Goal: Contribute content: Add original content to the website for others to see

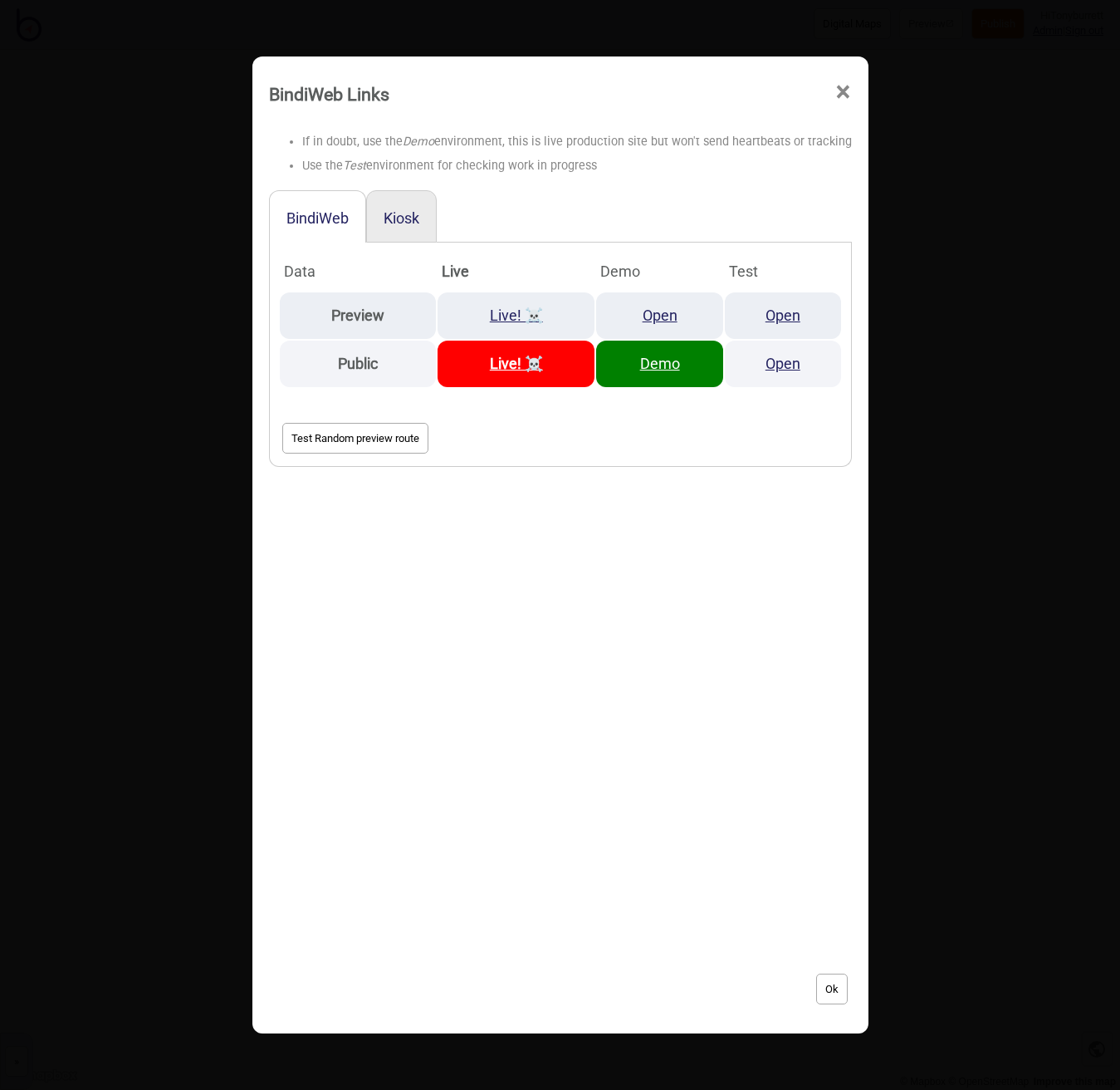
drag, startPoint x: 835, startPoint y: 96, endPoint x: 657, endPoint y: 169, distance: 192.4
click at [835, 96] on span "×" at bounding box center [843, 91] width 18 height 54
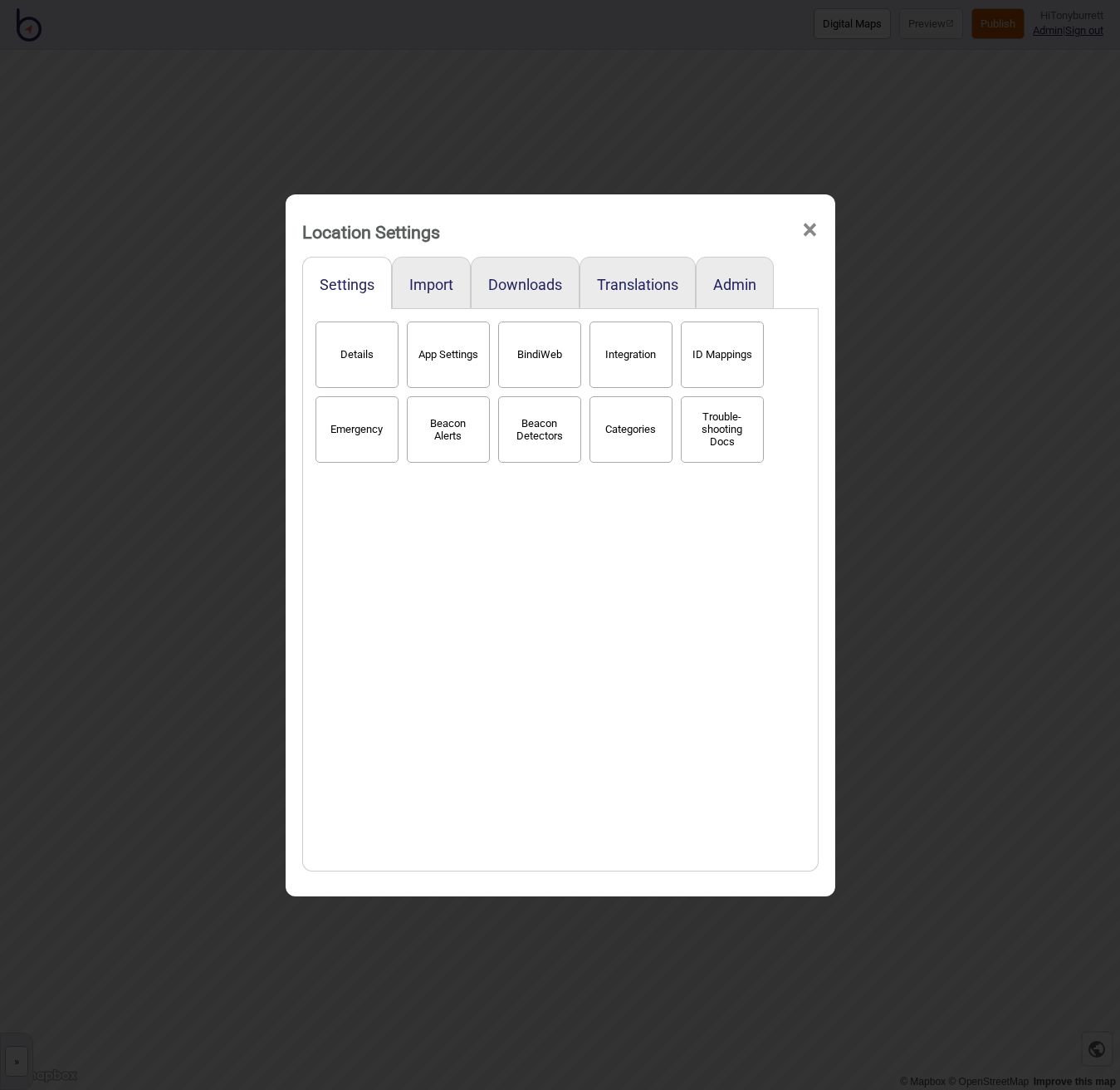
click at [812, 226] on span "×" at bounding box center [810, 230] width 18 height 54
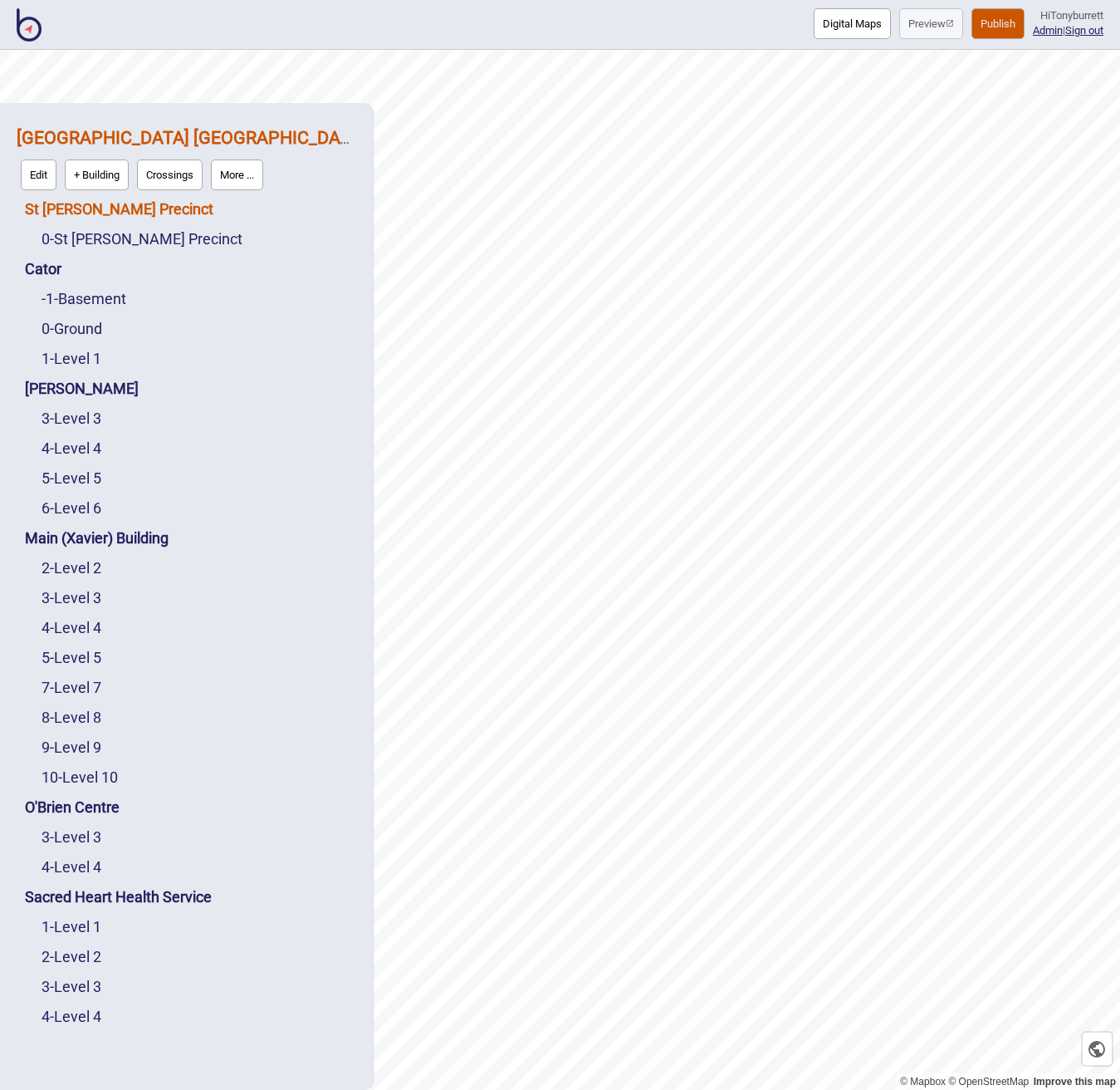
click at [100, 205] on link "St [PERSON_NAME] Precinct" at bounding box center [119, 209] width 188 height 18
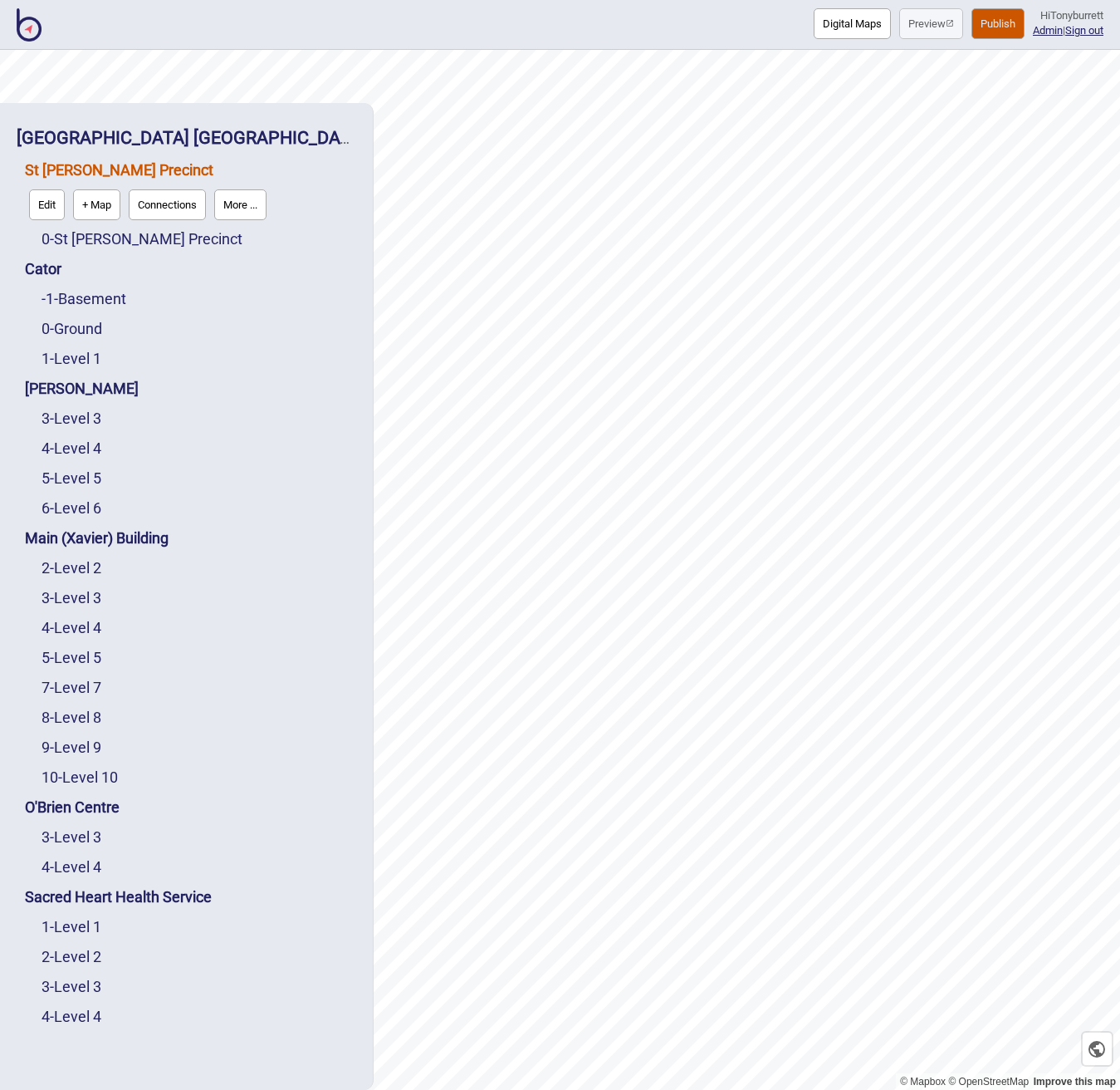
click at [302, 346] on div "1 - Level 1" at bounding box center [198, 359] width 315 height 30
click at [242, 146] on strong "[GEOGRAPHIC_DATA] [GEOGRAPHIC_DATA]" at bounding box center [191, 138] width 350 height 21
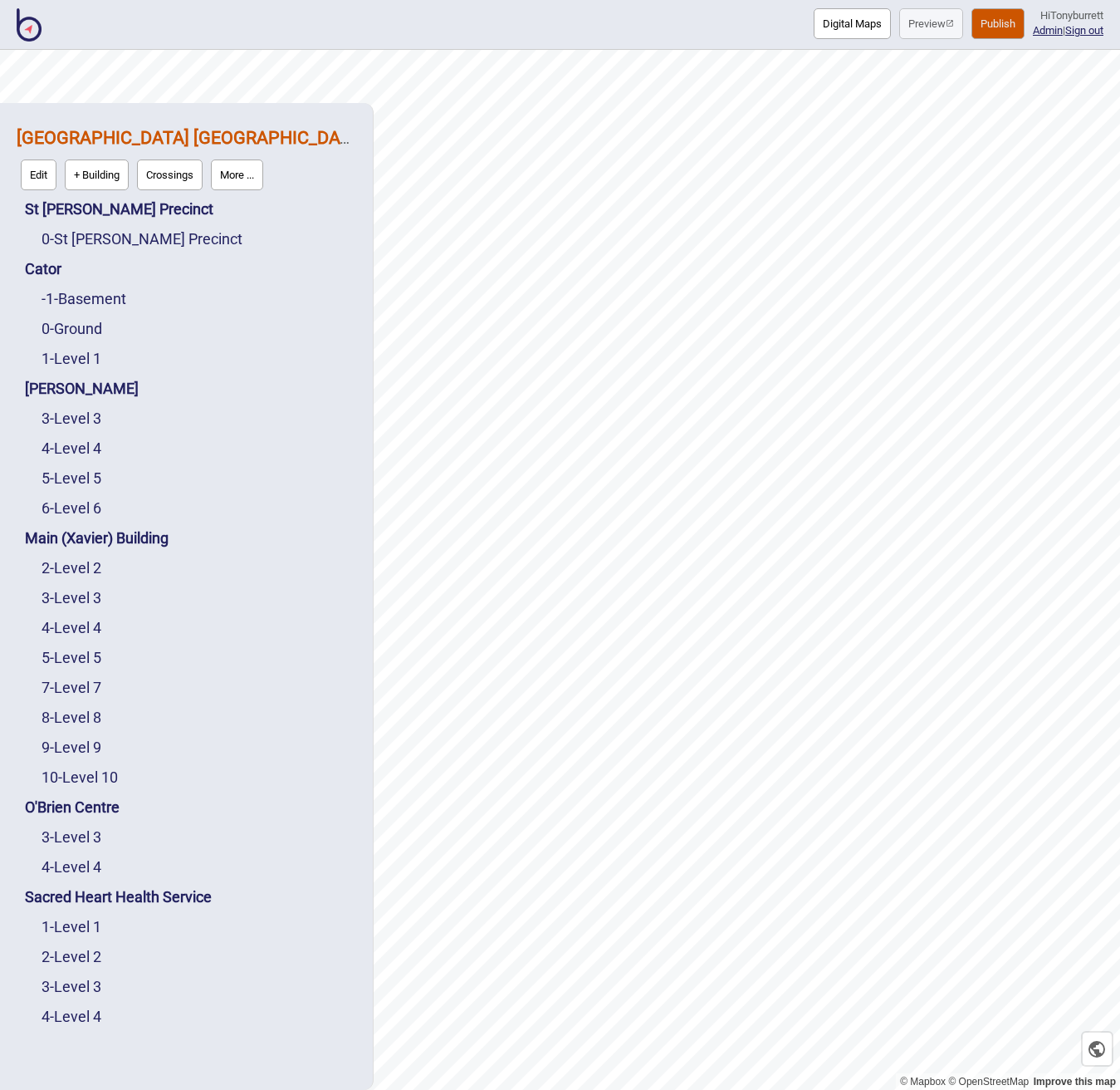
click at [245, 172] on button "More ..." at bounding box center [237, 174] width 53 height 30
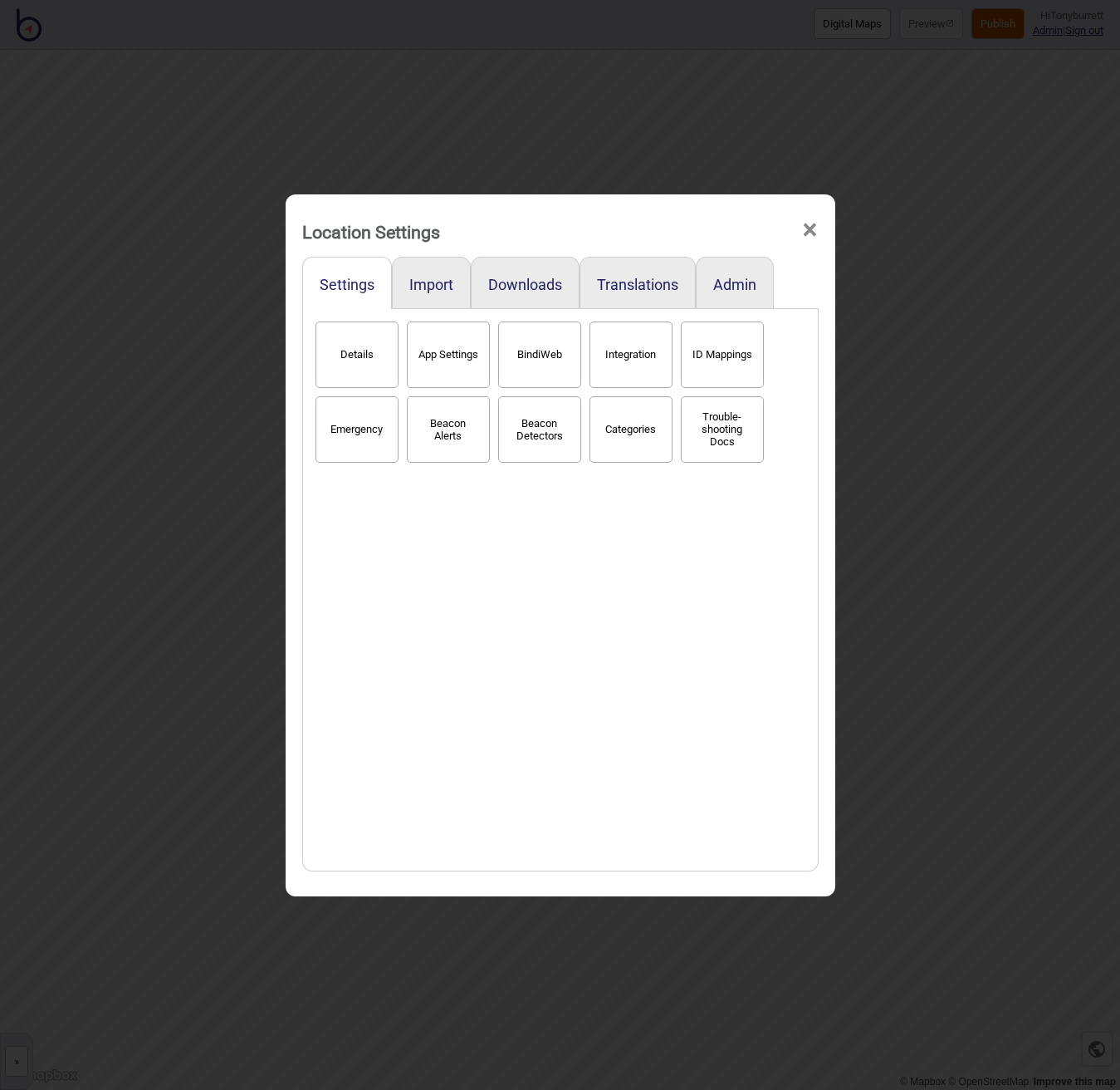
click at [809, 230] on span "×" at bounding box center [810, 230] width 18 height 54
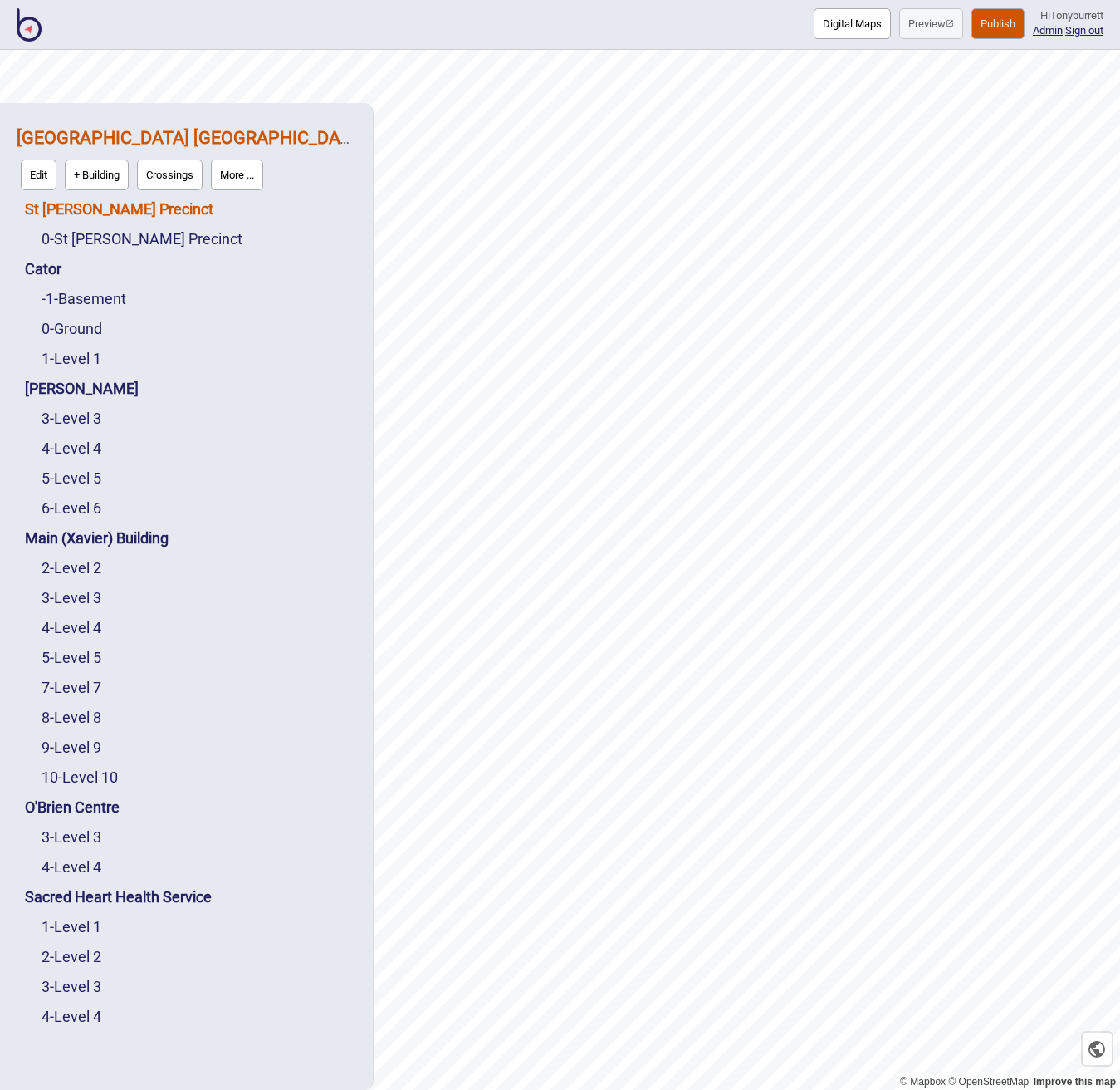
click at [148, 208] on link "St [PERSON_NAME] Precinct" at bounding box center [119, 209] width 188 height 18
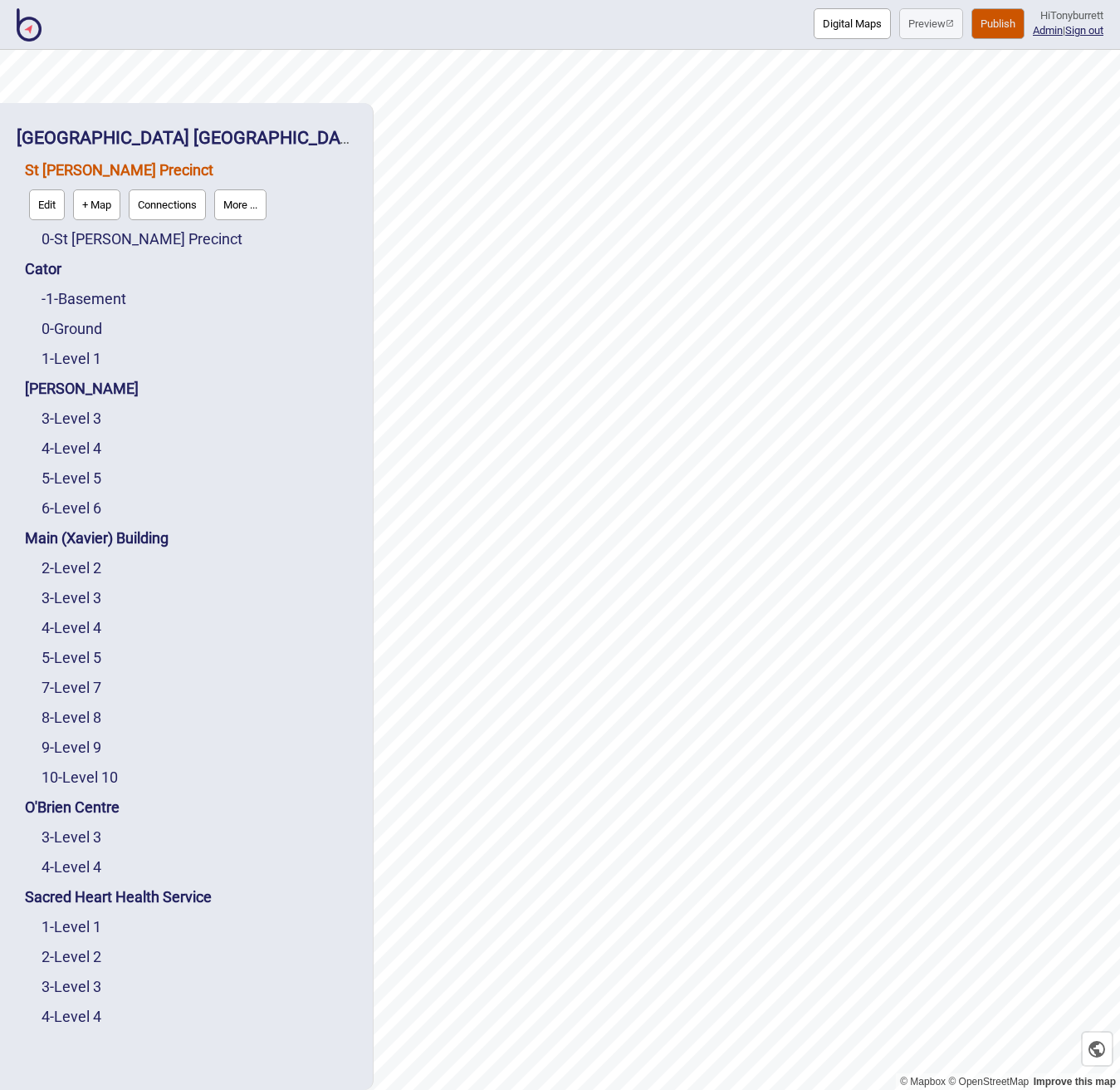
click at [36, 206] on button "Edit" at bounding box center [47, 204] width 36 height 30
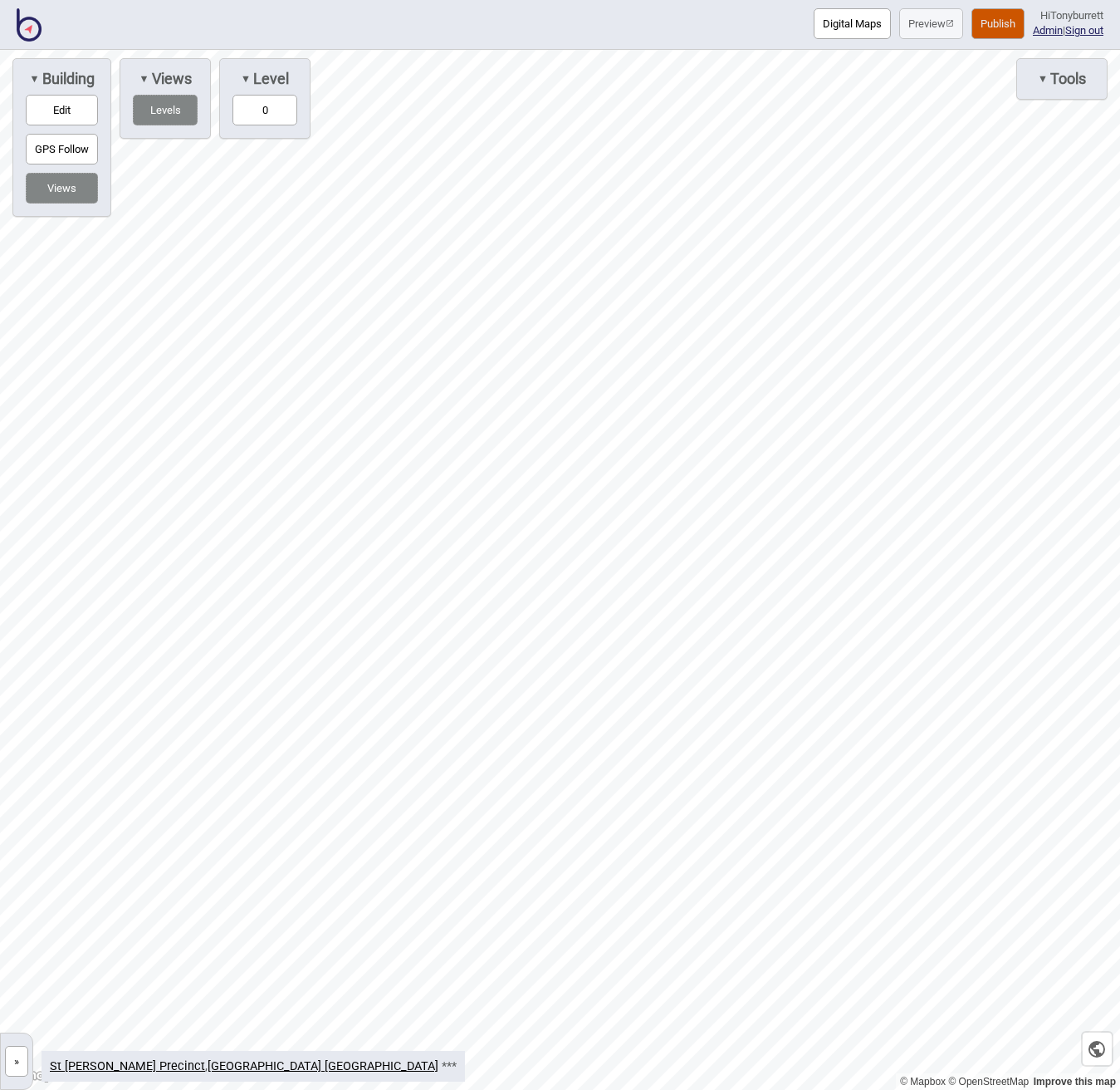
click at [44, 105] on button "Edit" at bounding box center [62, 110] width 72 height 30
drag, startPoint x: 8, startPoint y: 1059, endPoint x: 51, endPoint y: 645, distance: 416.2
click at [9, 1057] on button "»" at bounding box center [16, 1060] width 23 height 30
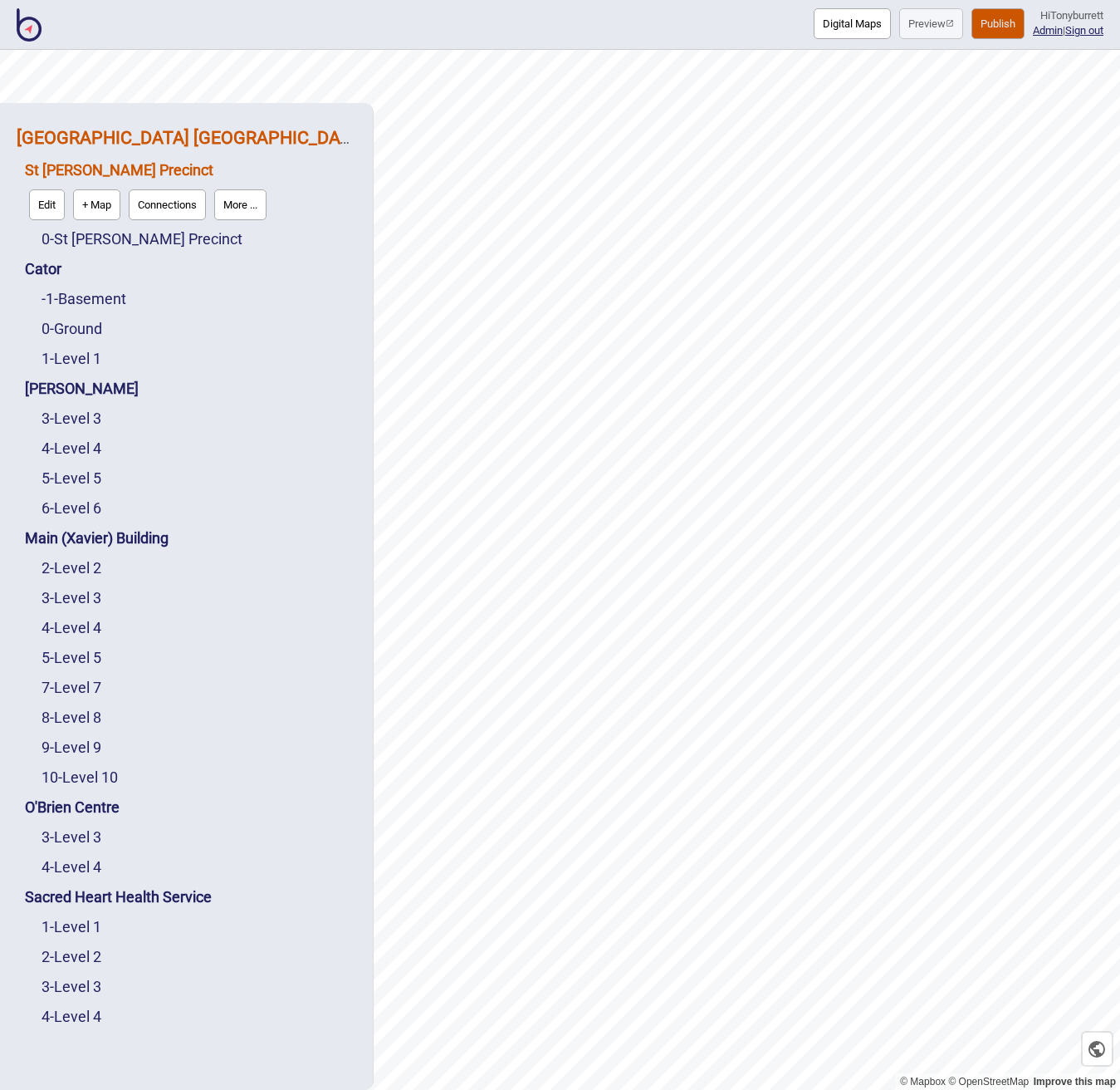
click at [103, 138] on strong "[GEOGRAPHIC_DATA] [GEOGRAPHIC_DATA]" at bounding box center [191, 138] width 350 height 21
click at [53, 171] on button "Edit" at bounding box center [39, 174] width 36 height 30
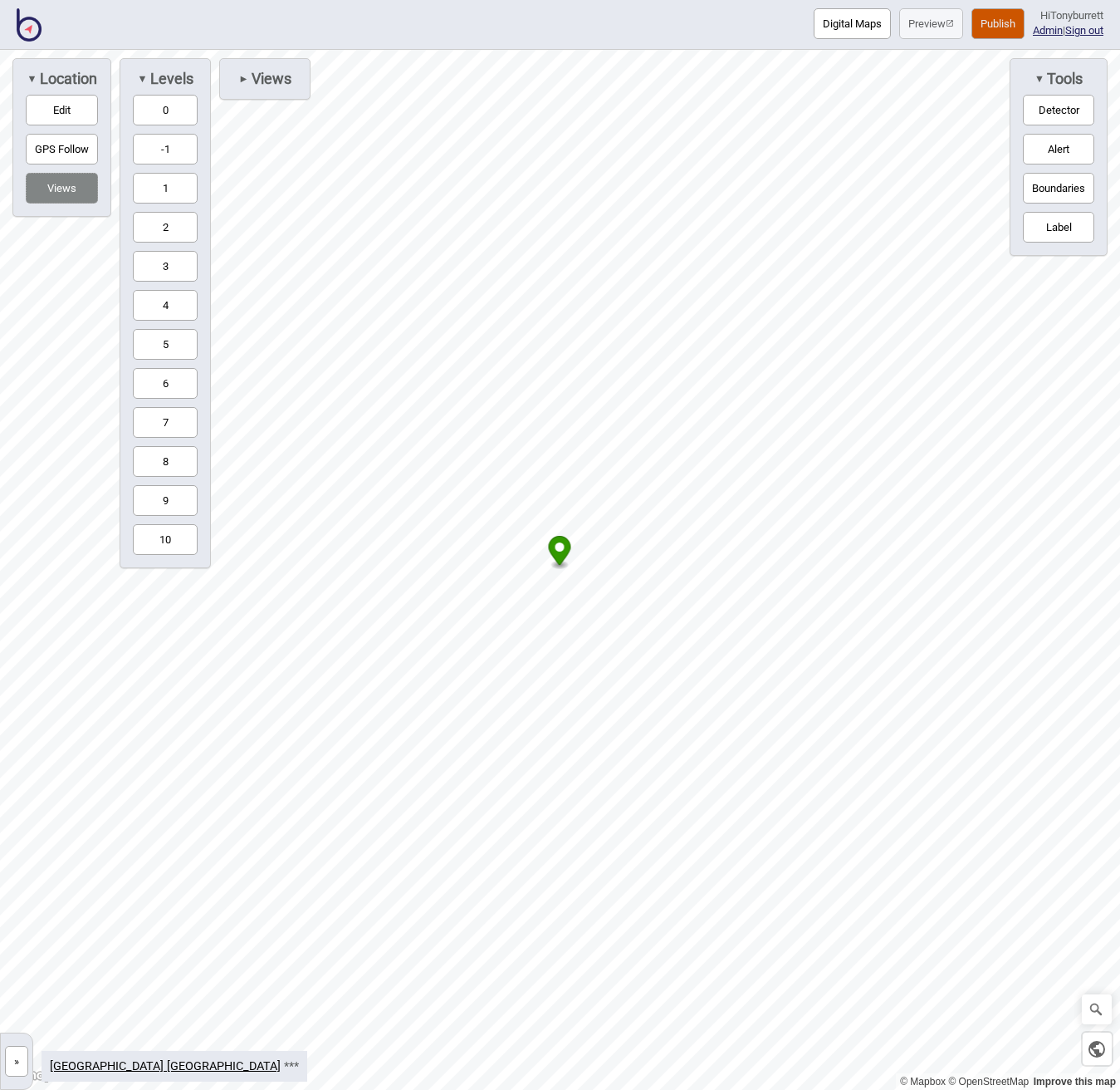
click at [244, 85] on span "►" at bounding box center [243, 79] width 10 height 18
drag, startPoint x: 25, startPoint y: 1054, endPoint x: 55, endPoint y: 980, distance: 79.8
click at [25, 1054] on button "»" at bounding box center [16, 1060] width 23 height 30
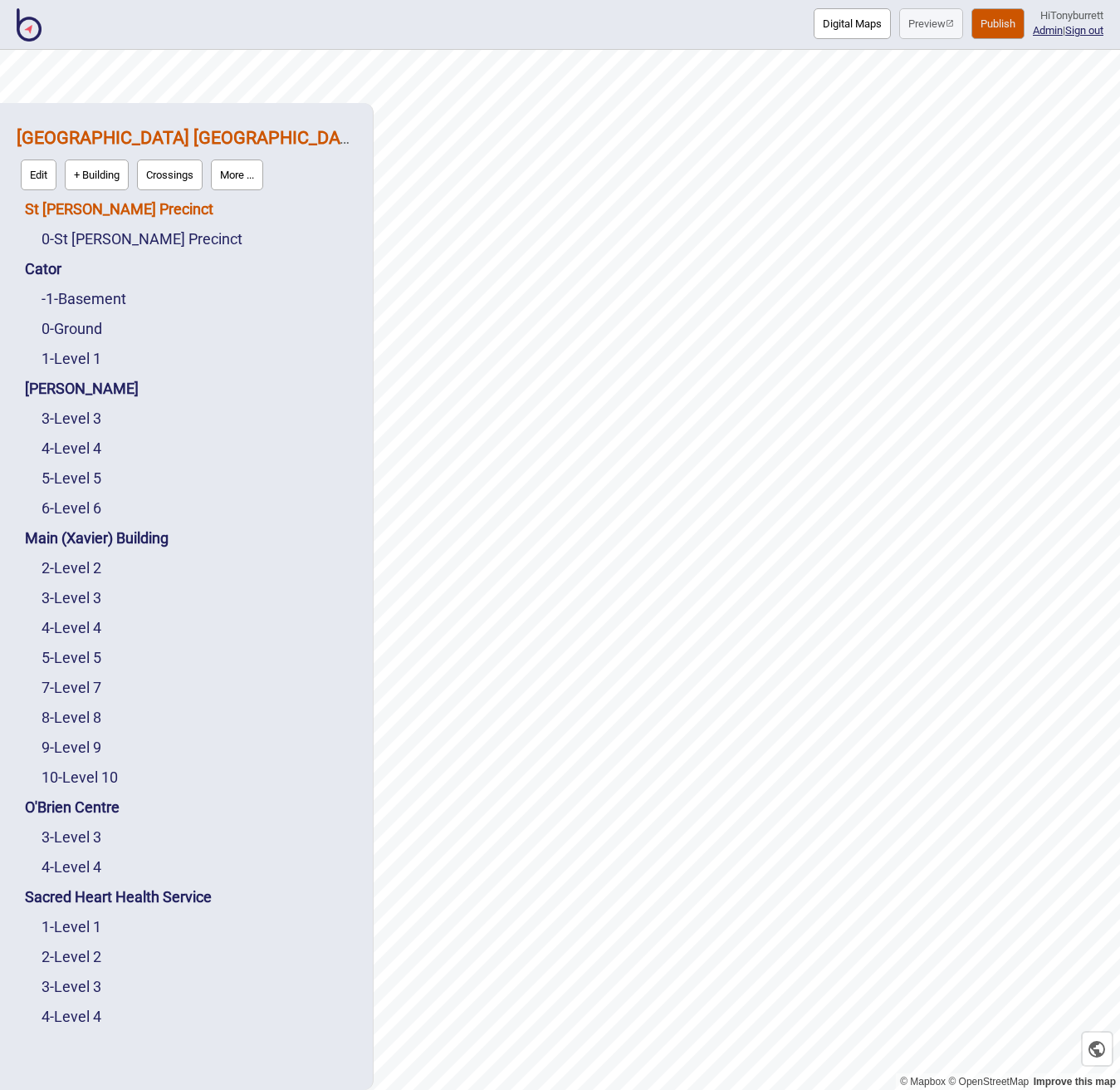
click at [79, 206] on link "St [PERSON_NAME] Precinct" at bounding box center [119, 209] width 188 height 18
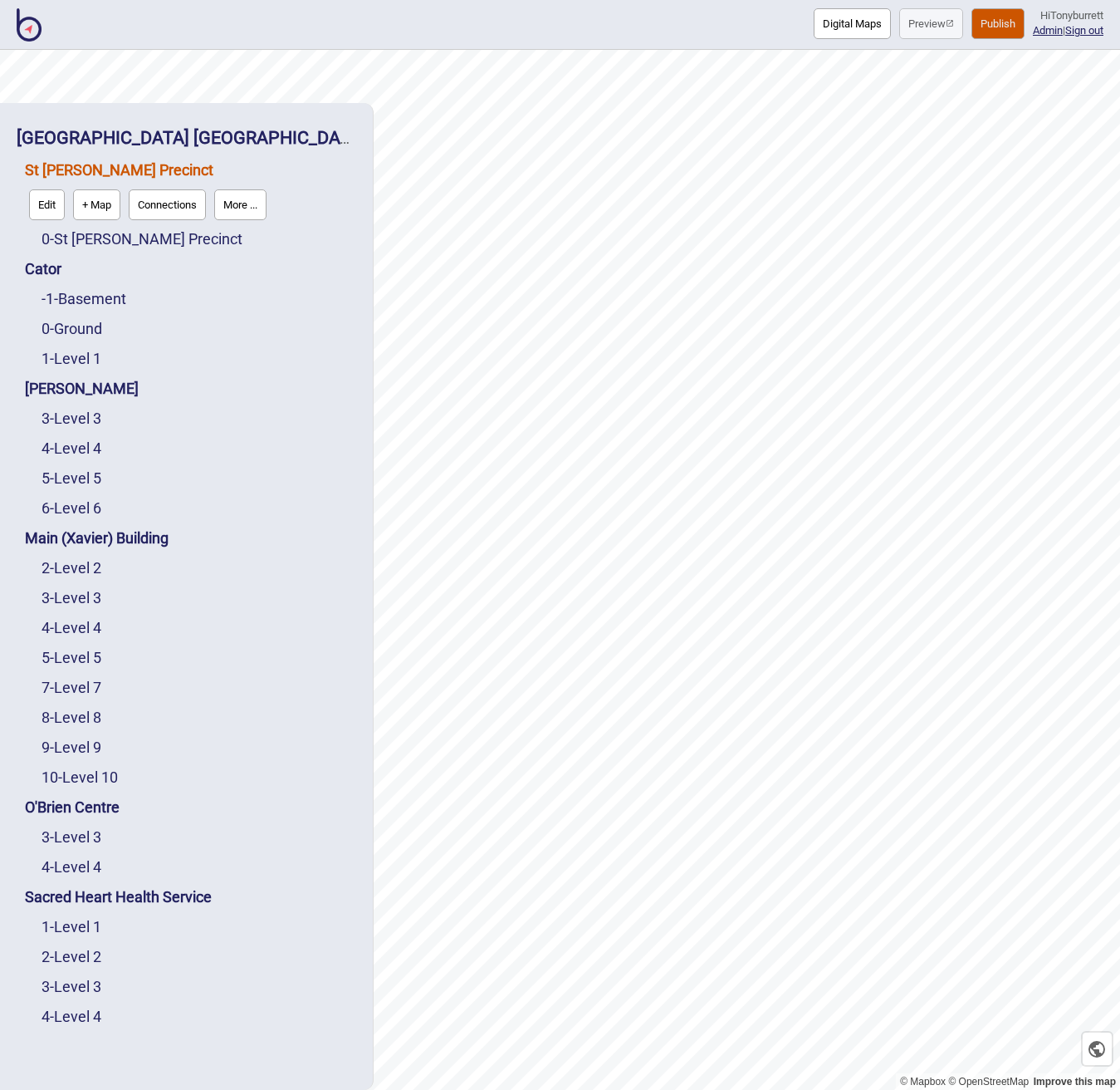
click at [46, 211] on button "Edit" at bounding box center [47, 204] width 36 height 30
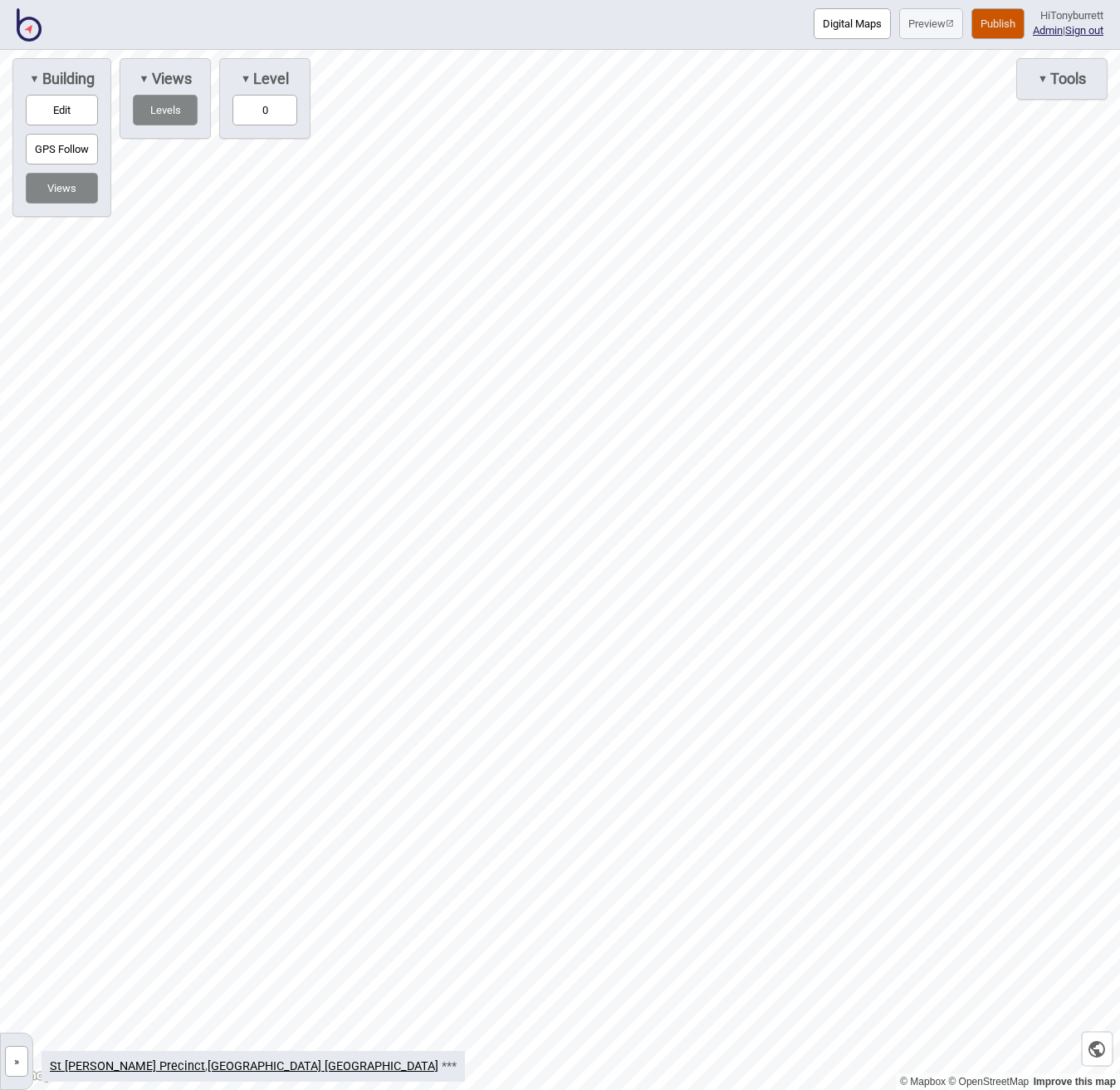
click at [276, 103] on button "0" at bounding box center [265, 110] width 65 height 30
click at [21, 1055] on button "»" at bounding box center [16, 1060] width 23 height 30
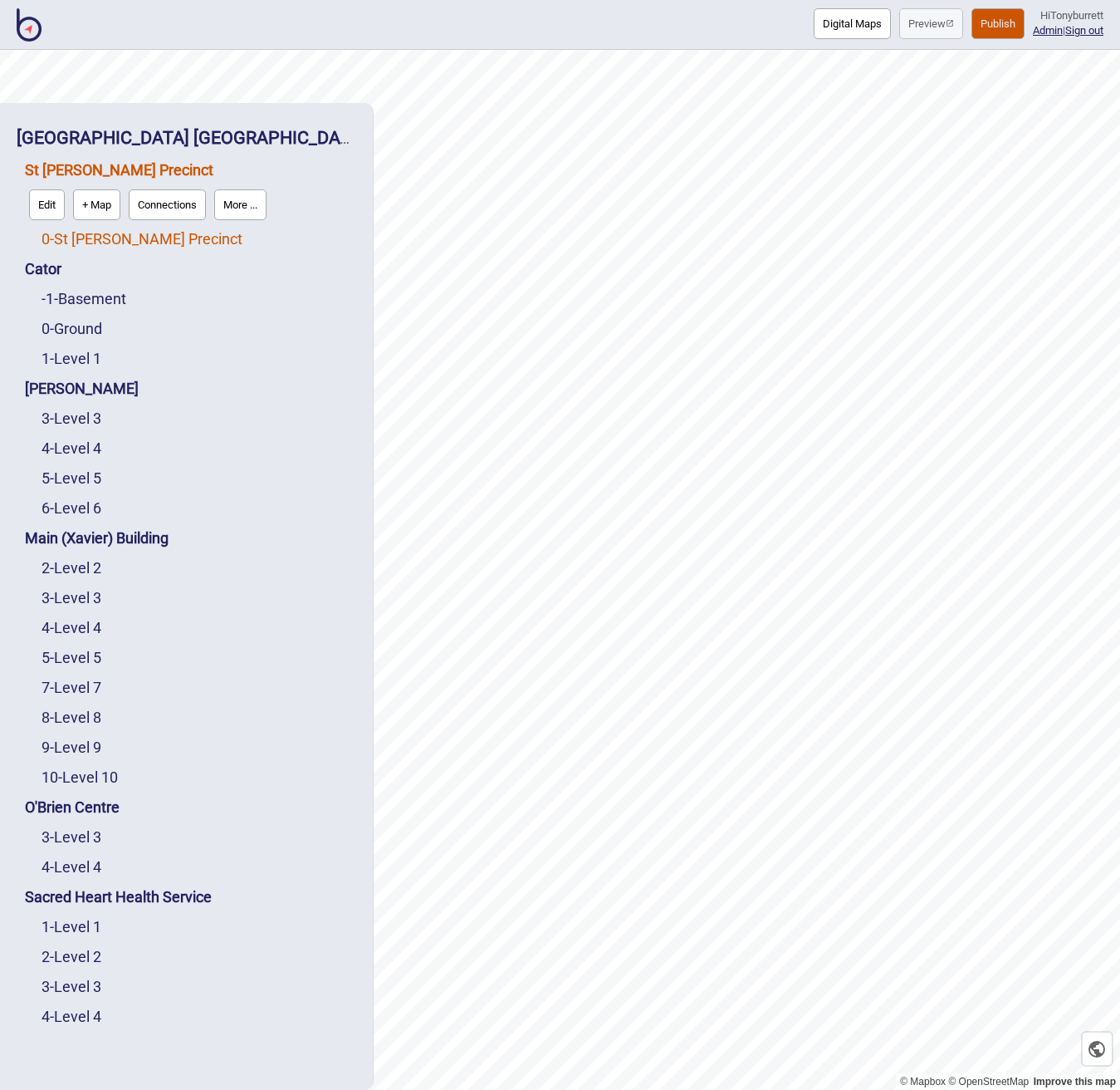
click at [95, 238] on link "0 - St Vincent's Precinct" at bounding box center [142, 238] width 201 height 18
click at [72, 243] on button "Edit" at bounding box center [64, 234] width 36 height 30
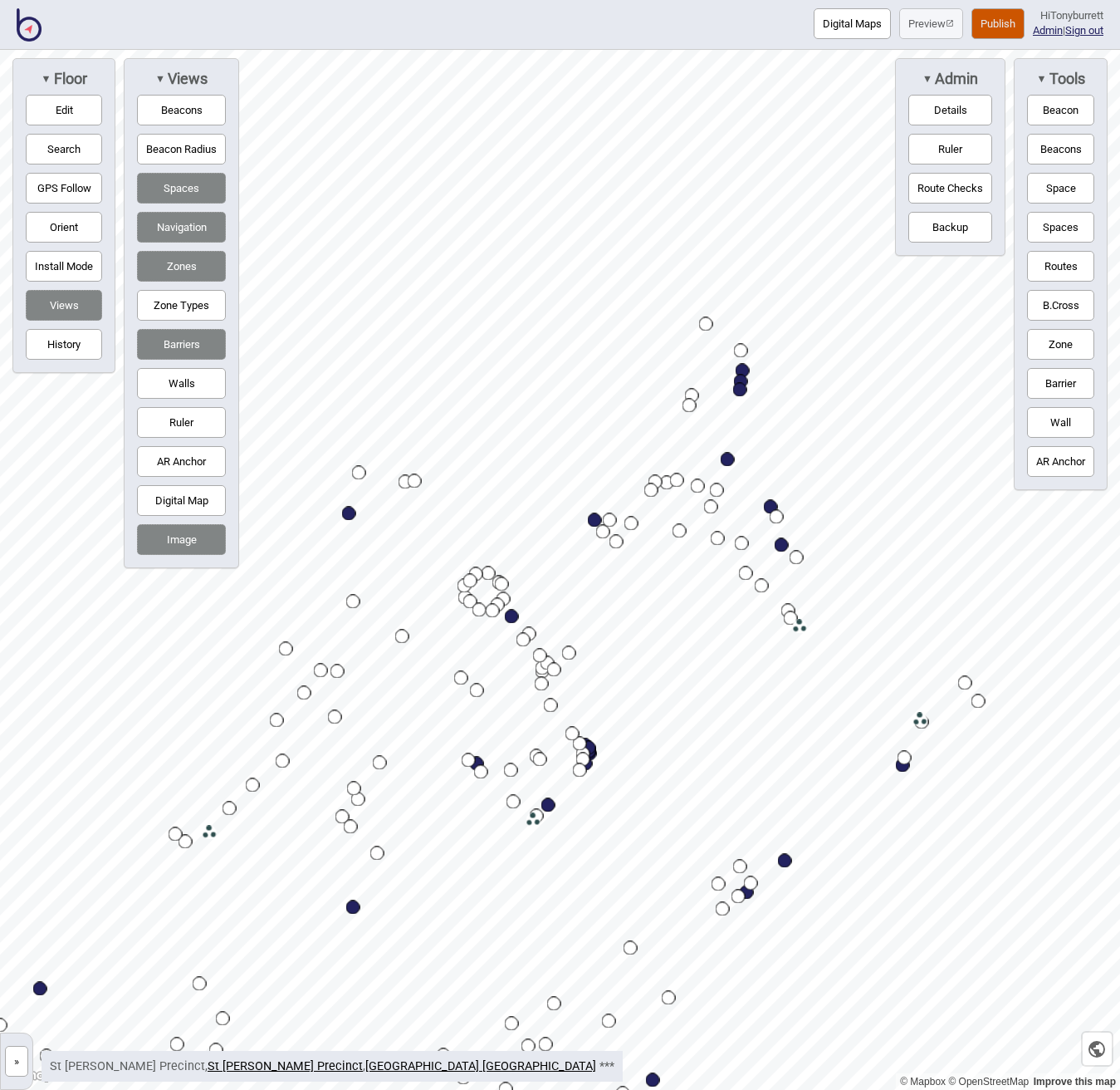
click at [923, 78] on span "▼" at bounding box center [927, 78] width 10 height 13
click at [69, 110] on button "Edit" at bounding box center [64, 110] width 77 height 30
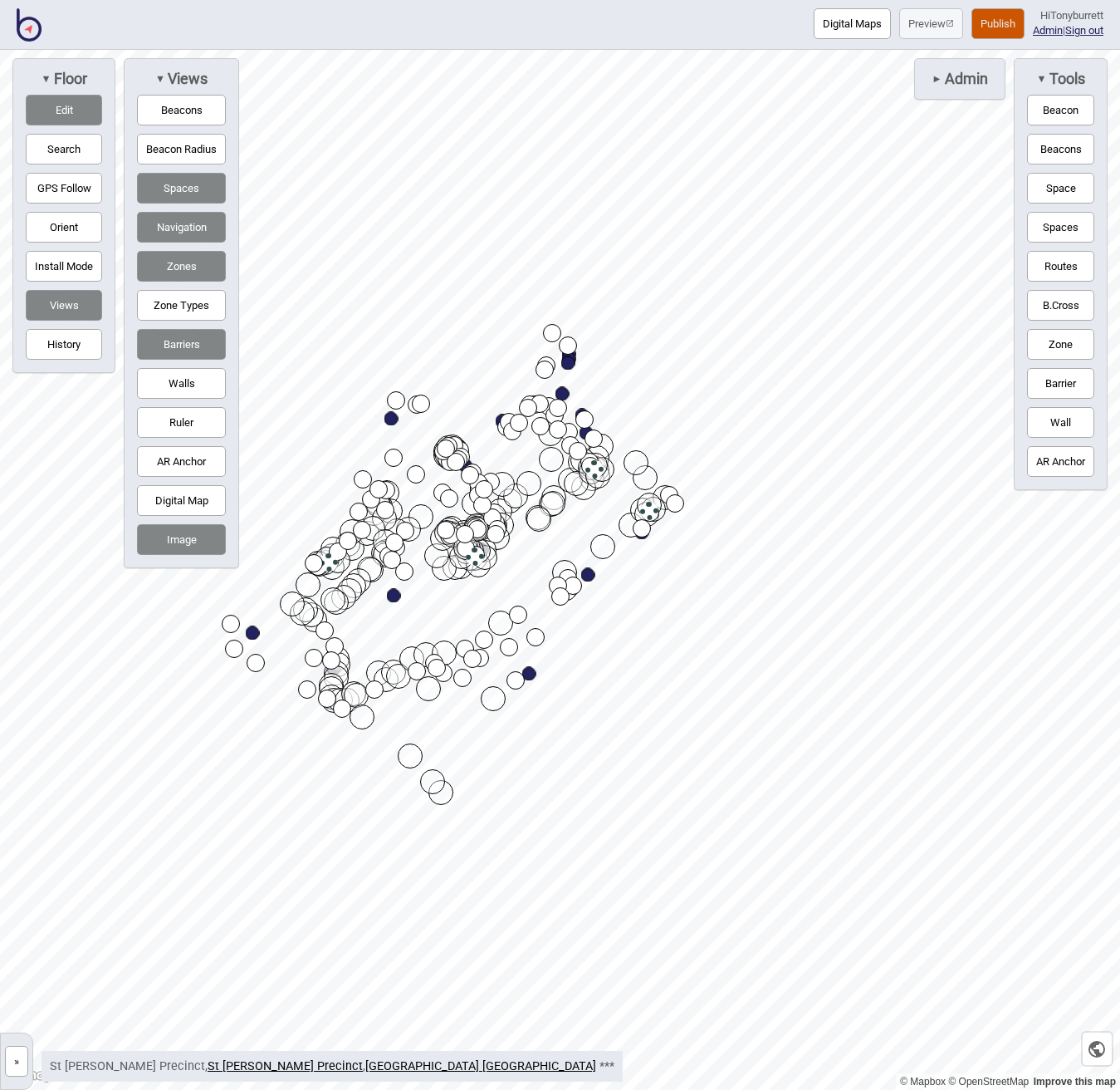
click at [54, 98] on button "Edit" at bounding box center [64, 110] width 77 height 30
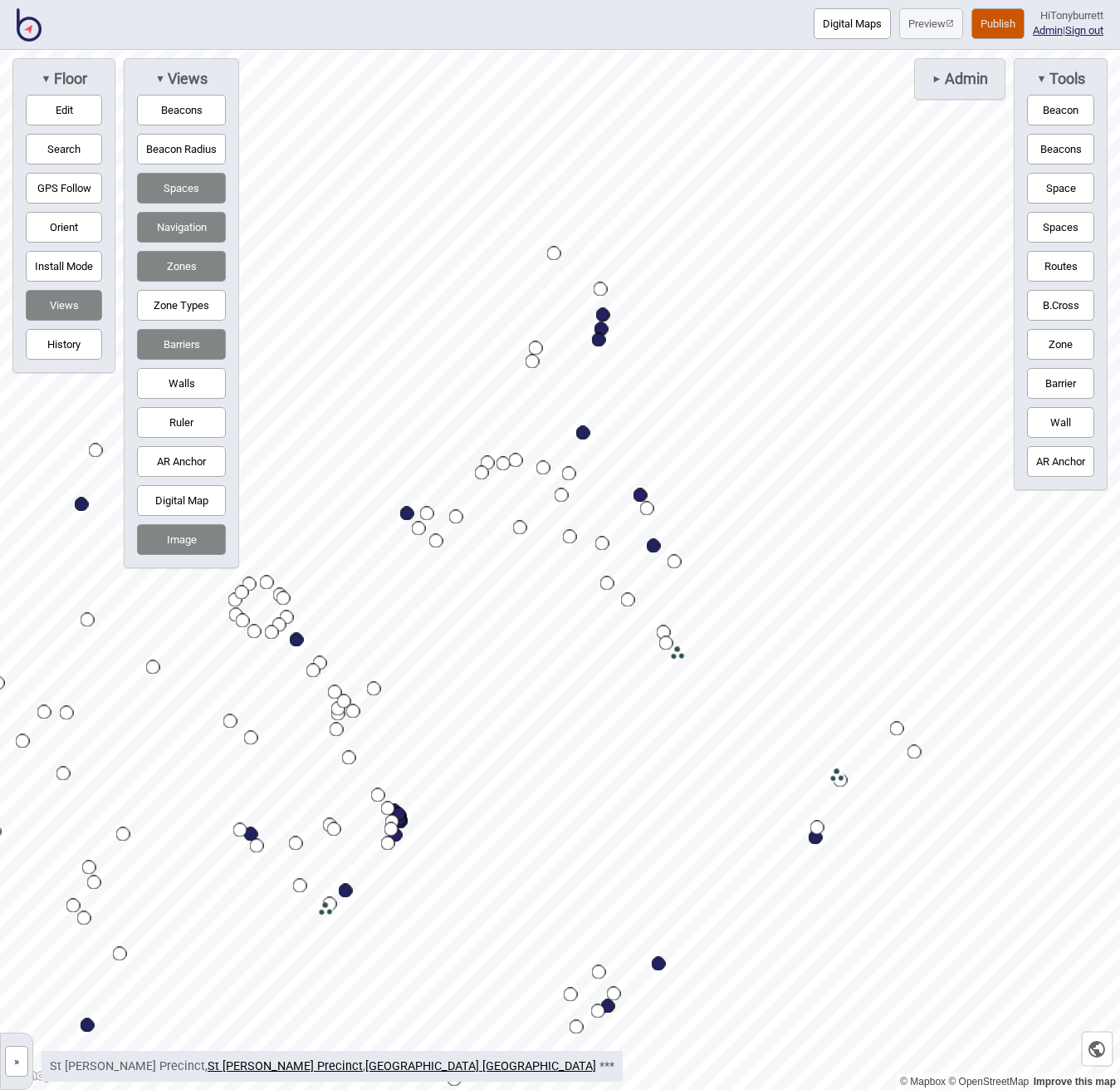
click at [18, 1058] on button "»" at bounding box center [16, 1060] width 23 height 30
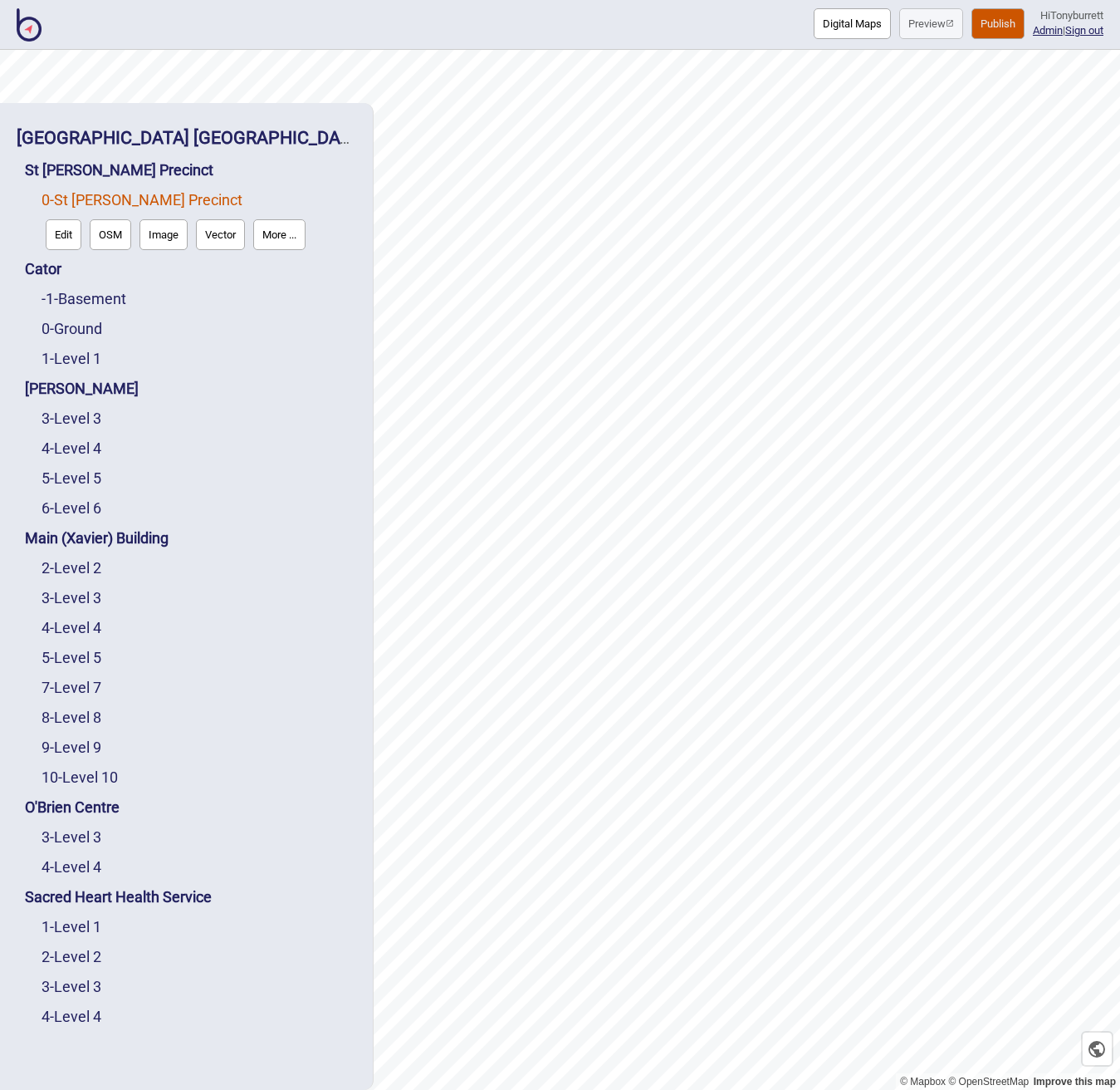
click at [114, 240] on button "OSM" at bounding box center [110, 234] width 42 height 30
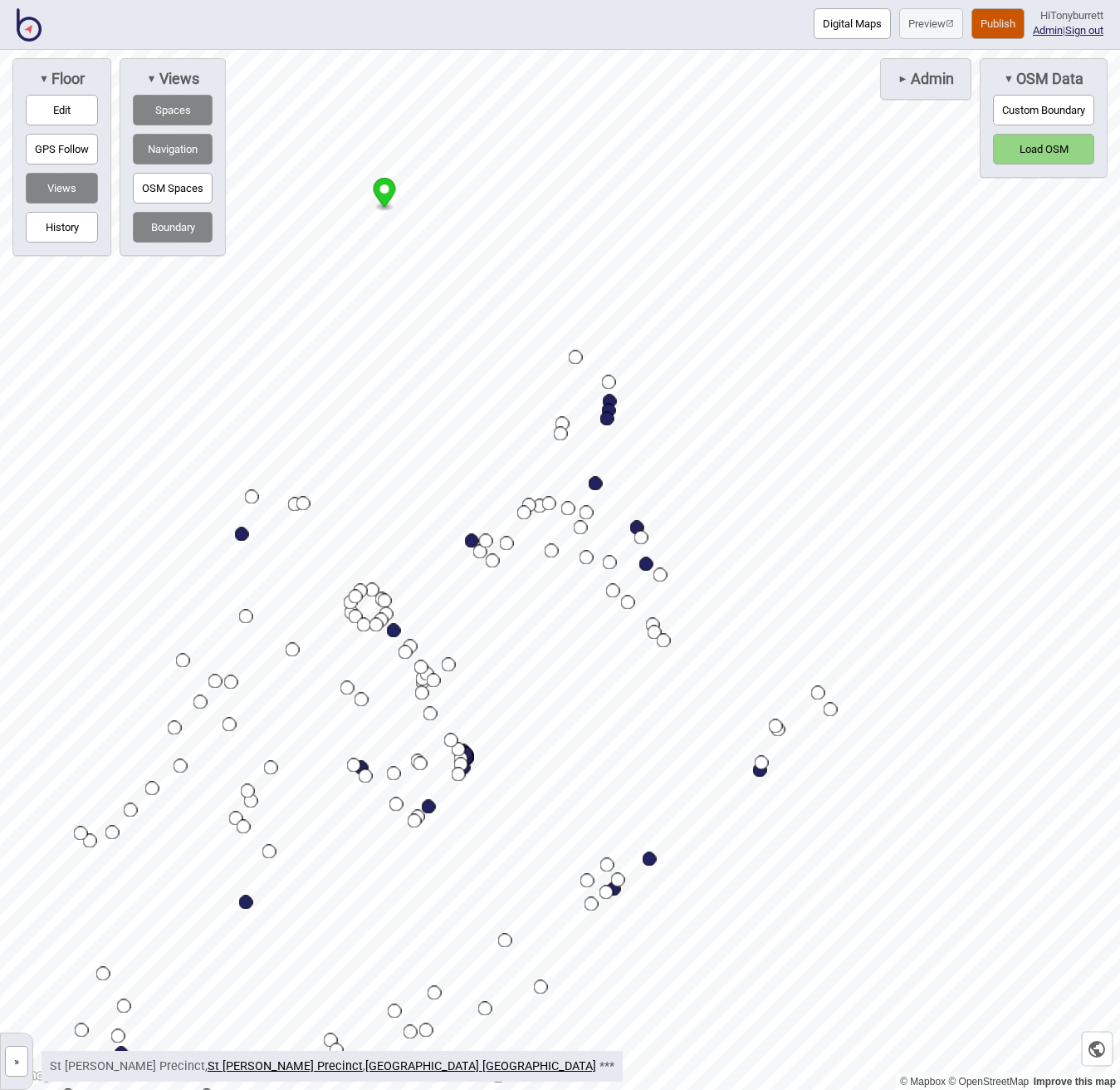
click at [1025, 109] on button "Custom Boundary" at bounding box center [1044, 110] width 101 height 30
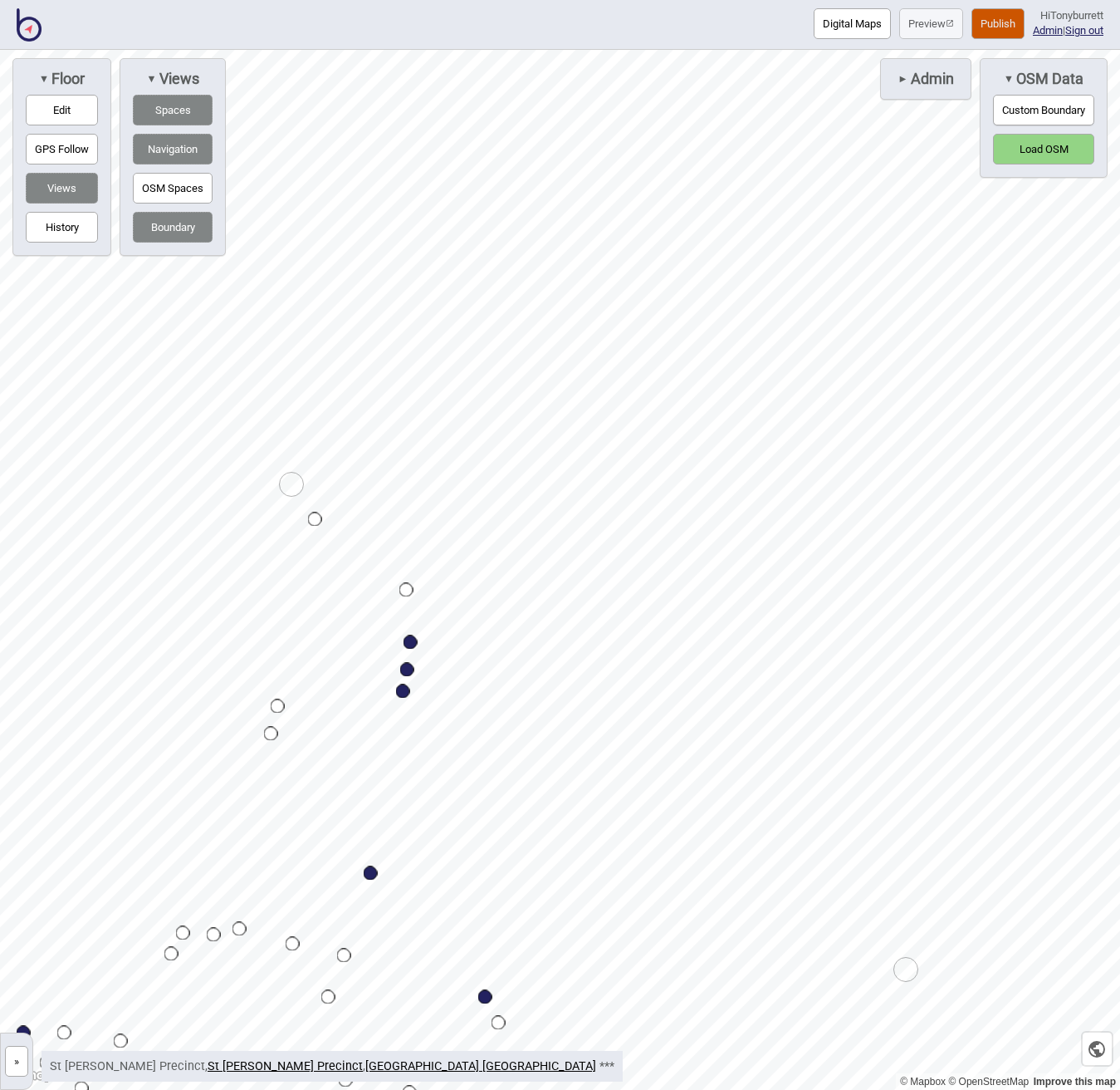
click at [280, 485] on div "Map marker" at bounding box center [291, 484] width 25 height 25
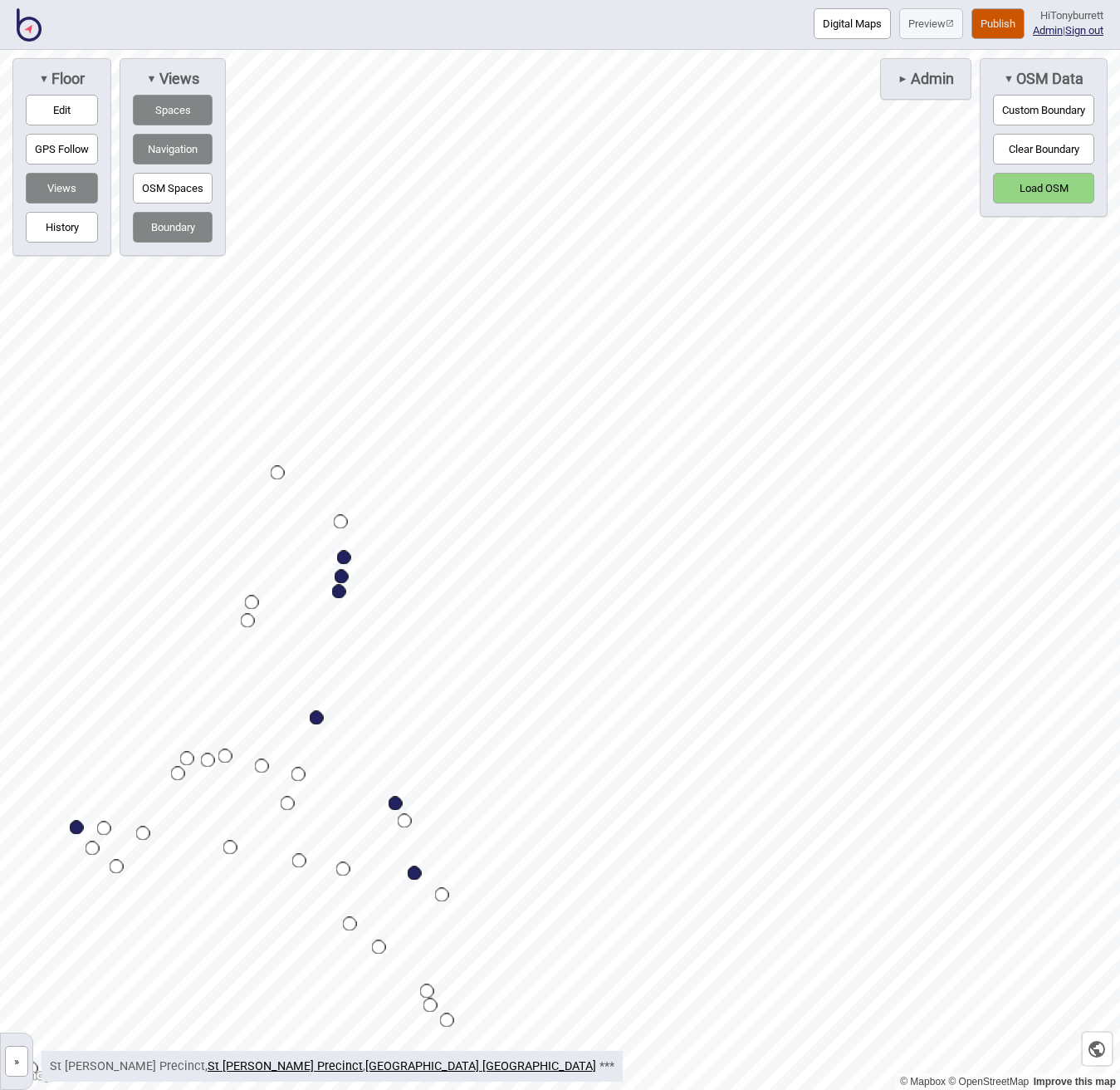
click at [1054, 189] on button "Load OSM" at bounding box center [1044, 187] width 101 height 30
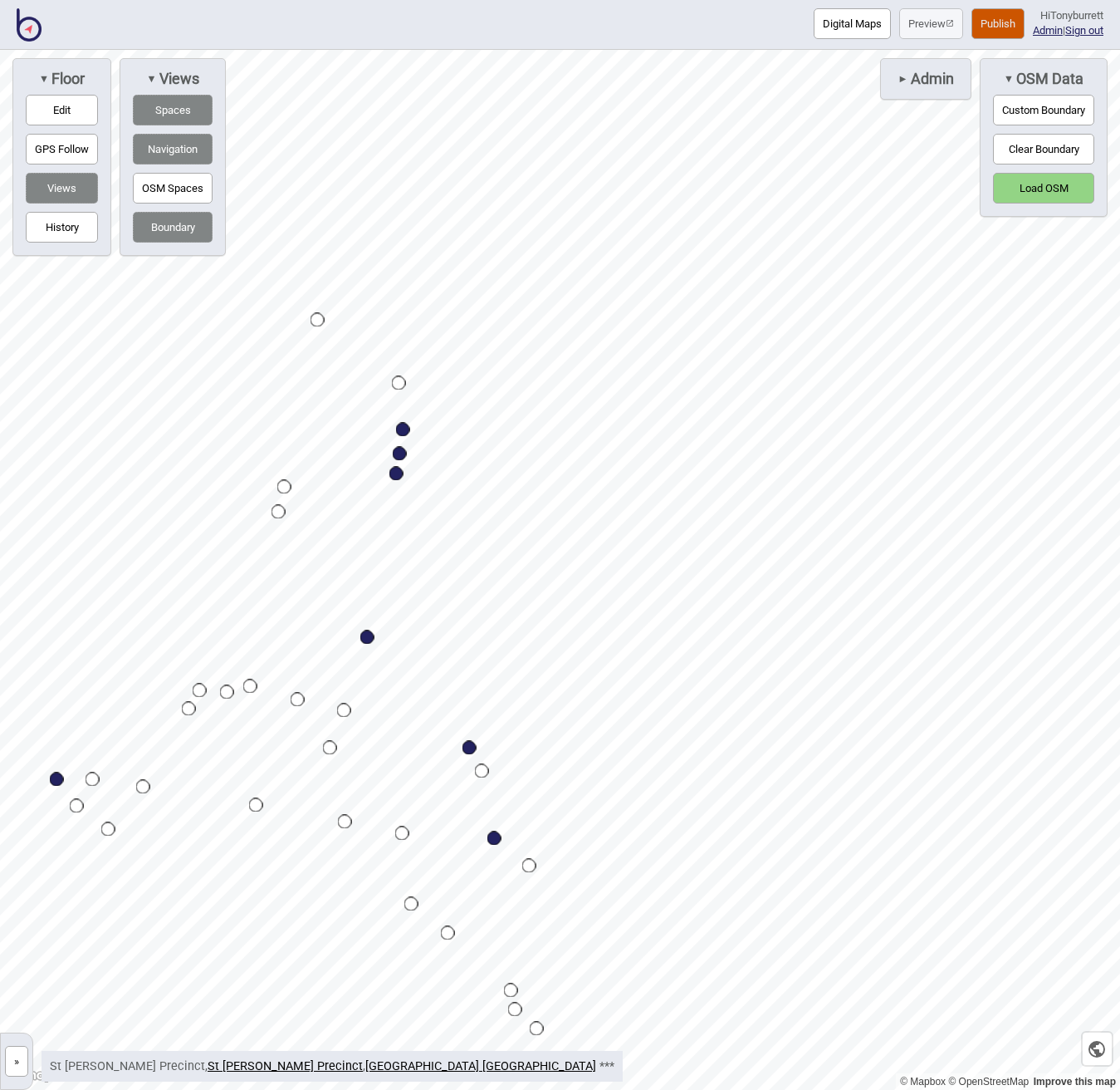
click at [1036, 150] on button "Clear Boundary" at bounding box center [1044, 149] width 101 height 30
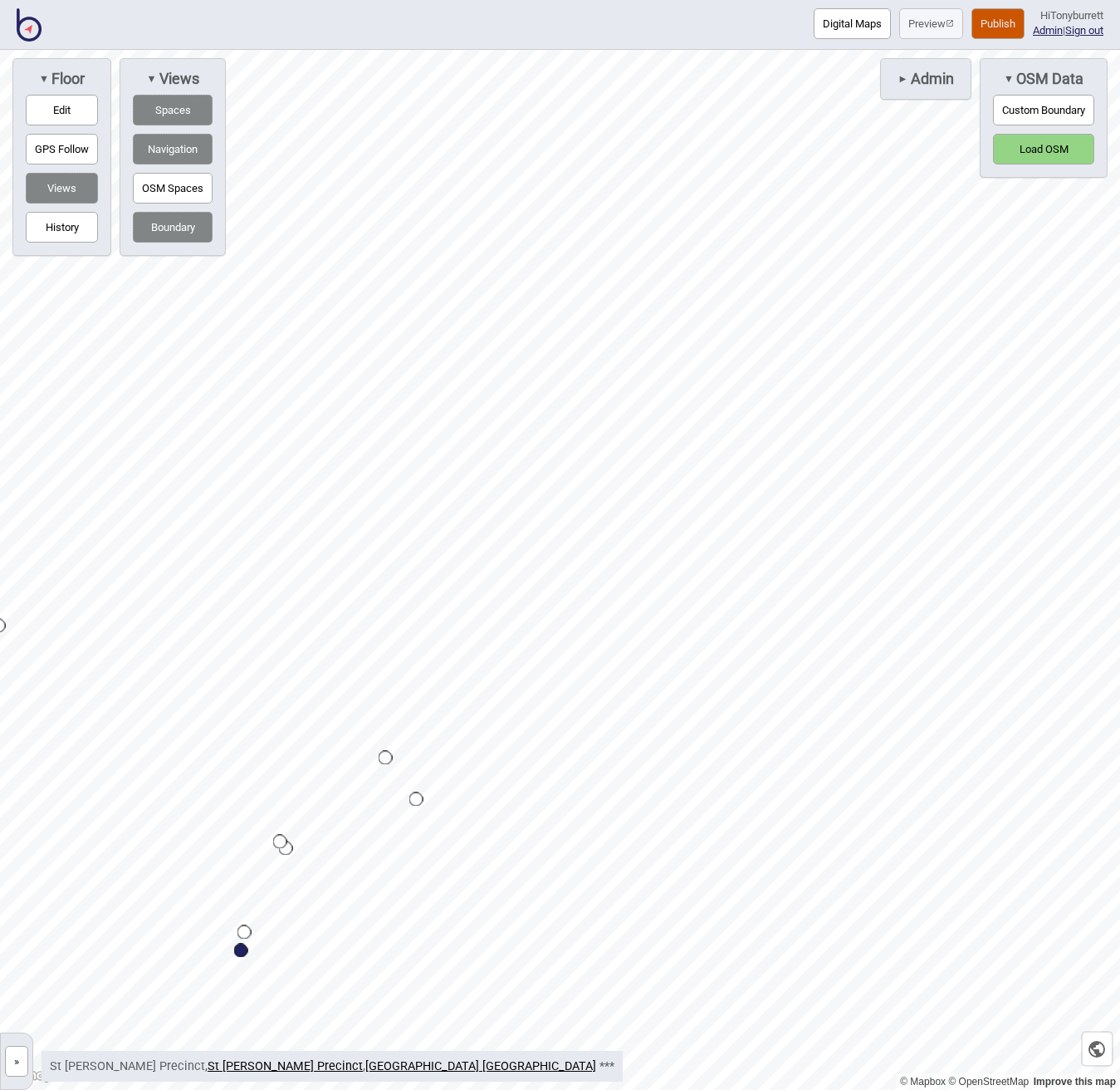
drag, startPoint x: 18, startPoint y: 1059, endPoint x: 114, endPoint y: 787, distance: 288.4
click at [18, 1059] on button "»" at bounding box center [16, 1060] width 23 height 30
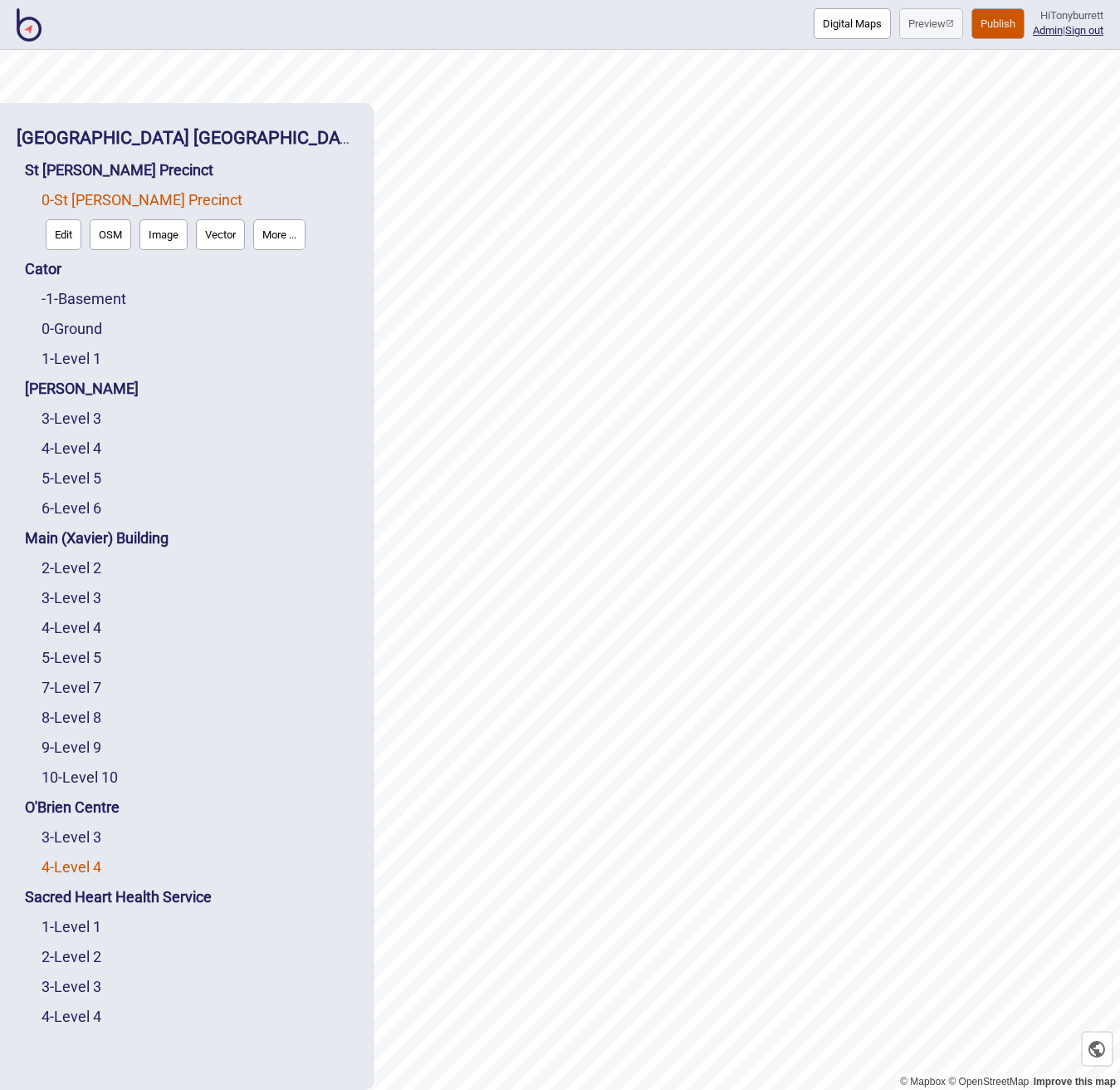
click at [80, 864] on link "4 - Level 4" at bounding box center [71, 867] width 60 height 18
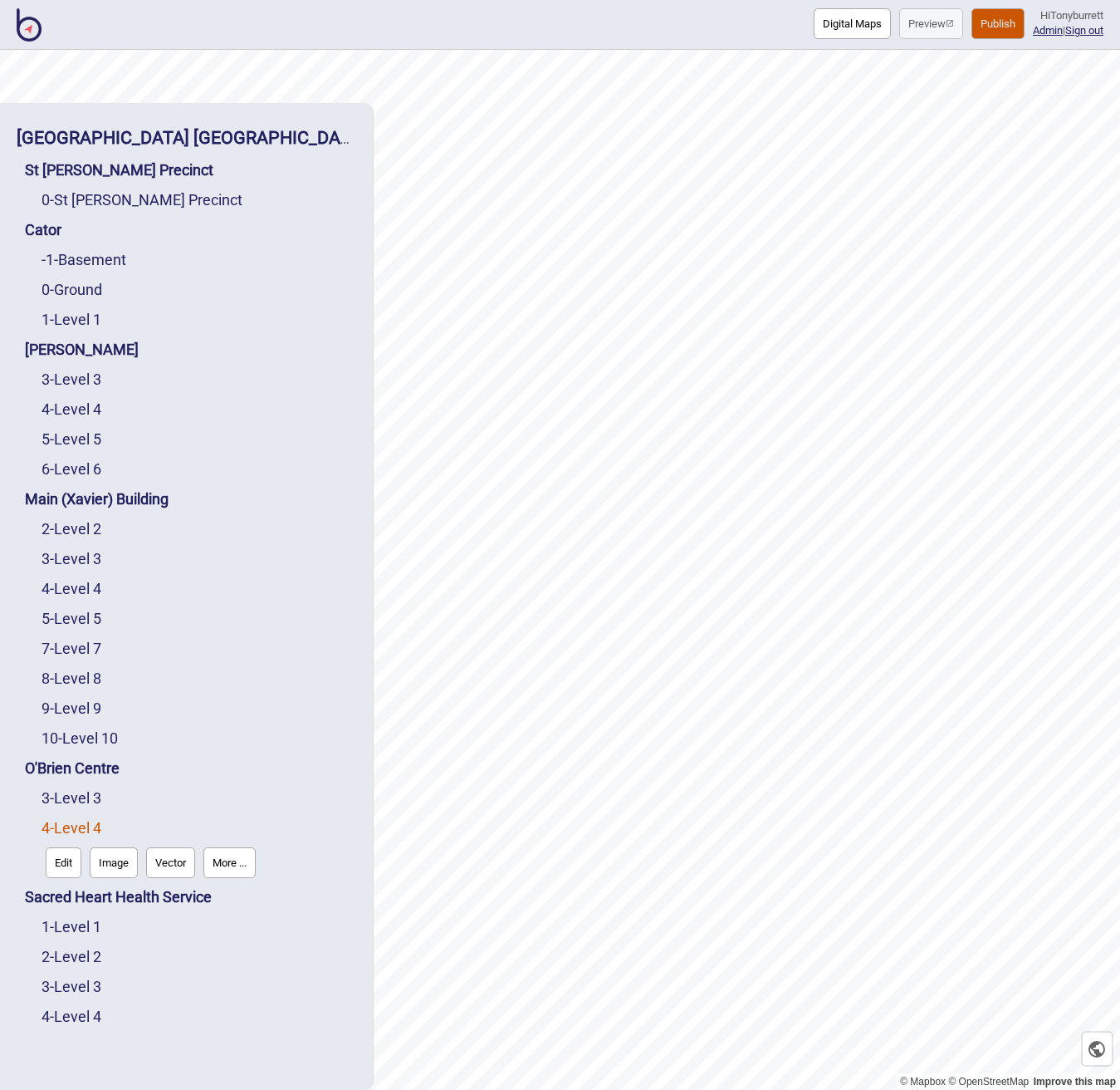
click at [236, 863] on button "More ..." at bounding box center [230, 862] width 53 height 30
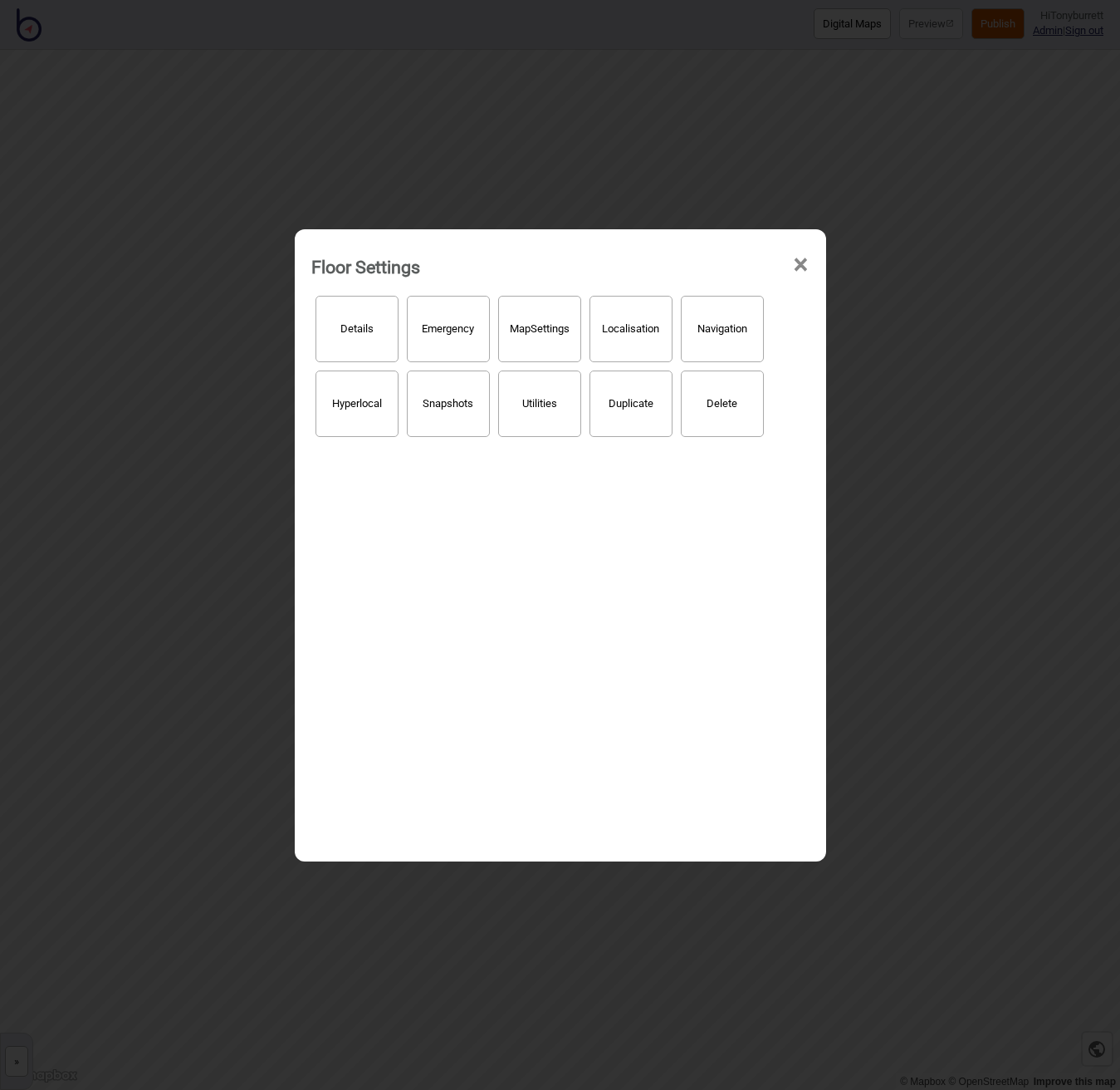
click at [350, 395] on button "Hyperlocal" at bounding box center [357, 404] width 83 height 66
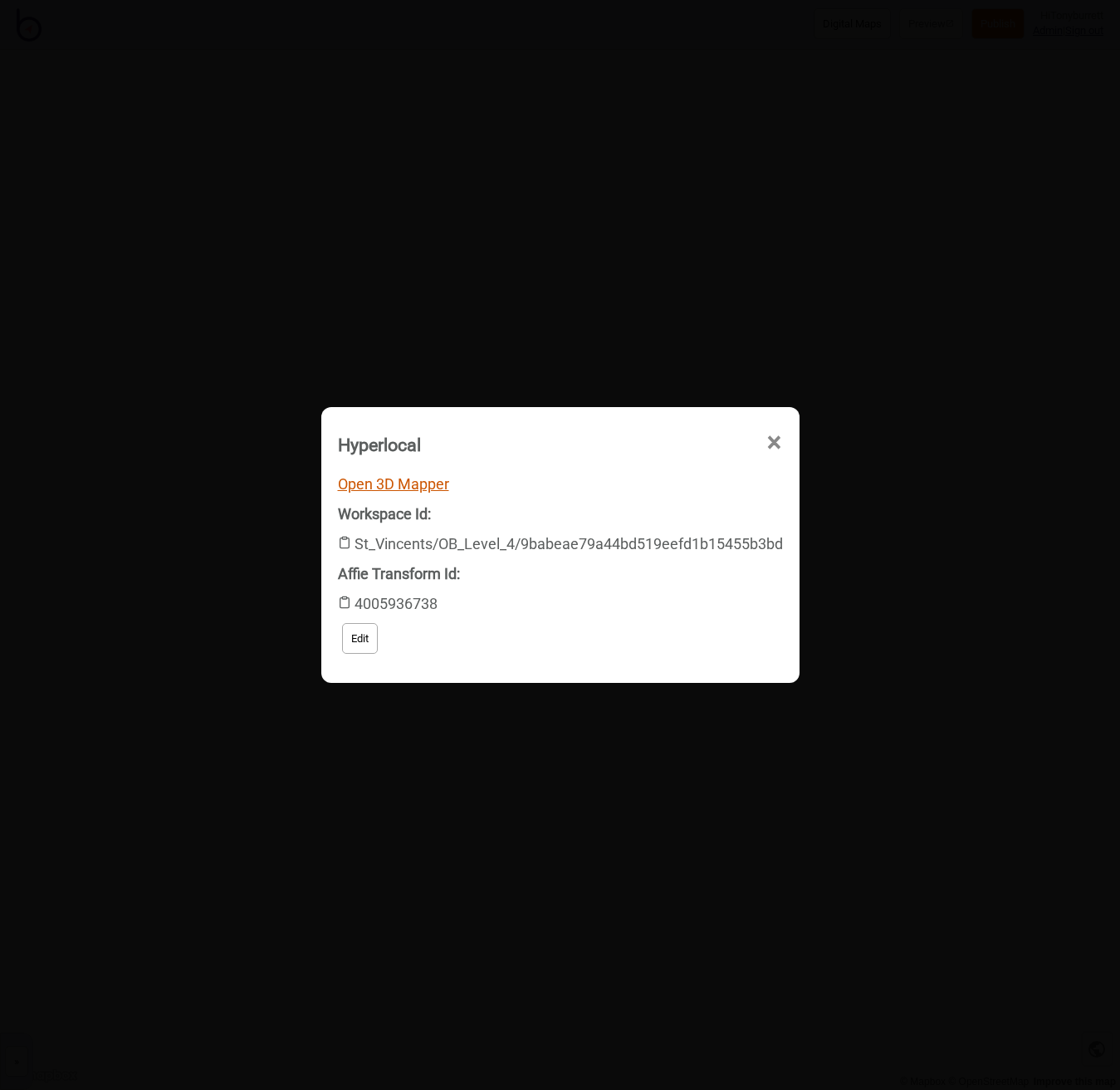
click at [369, 485] on link "Open 3D Mapper" at bounding box center [393, 484] width 112 height 18
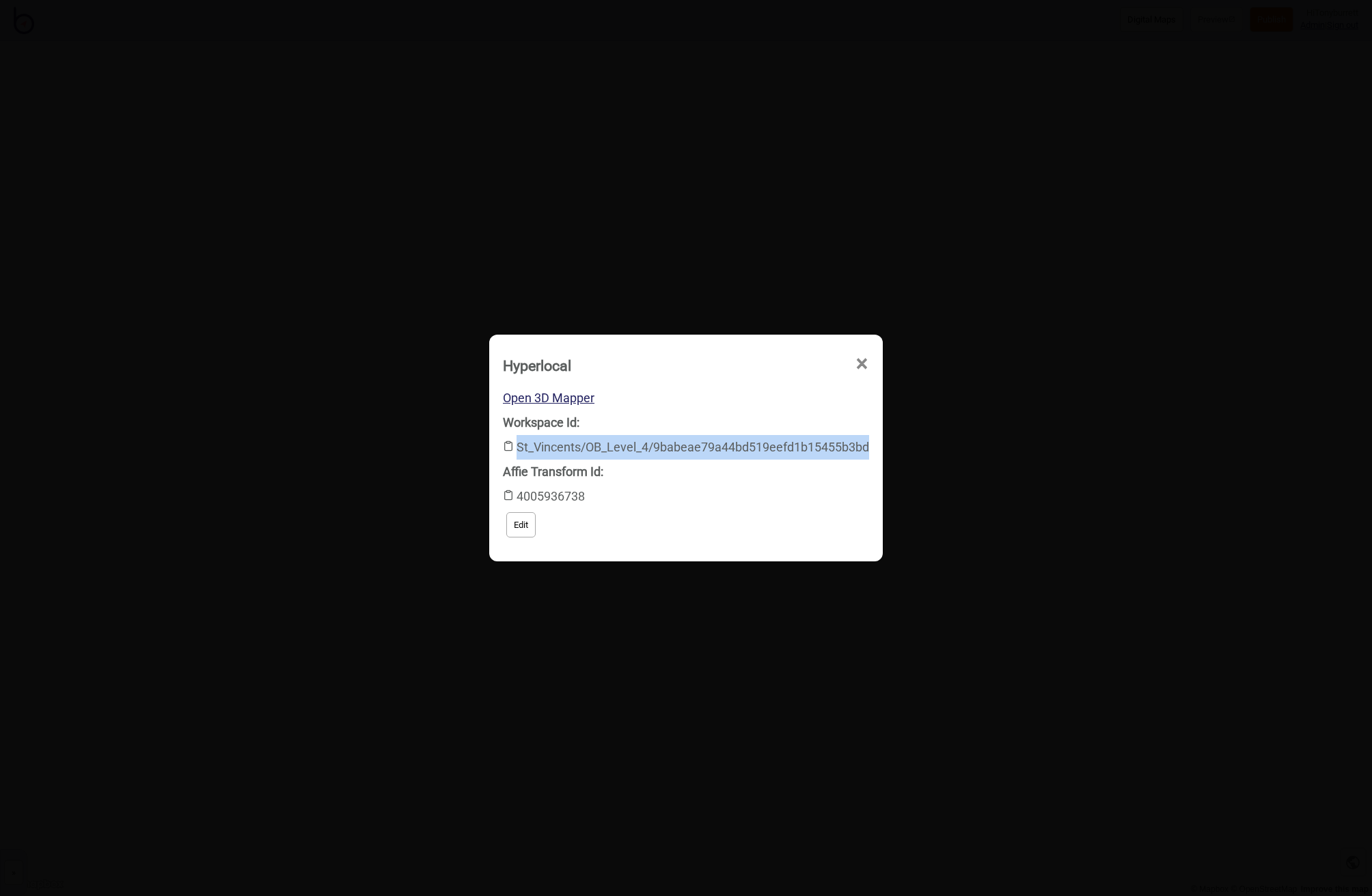
drag, startPoint x: 517, startPoint y: 444, endPoint x: 901, endPoint y: 448, distance: 384.0
click at [901, 448] on div "Hyperlocal × Open 3D Mapper Workspace Id: St_Vincents/OB_Level_4/9babeae79a44bd…" at bounding box center [686, 448] width 1372 height 896
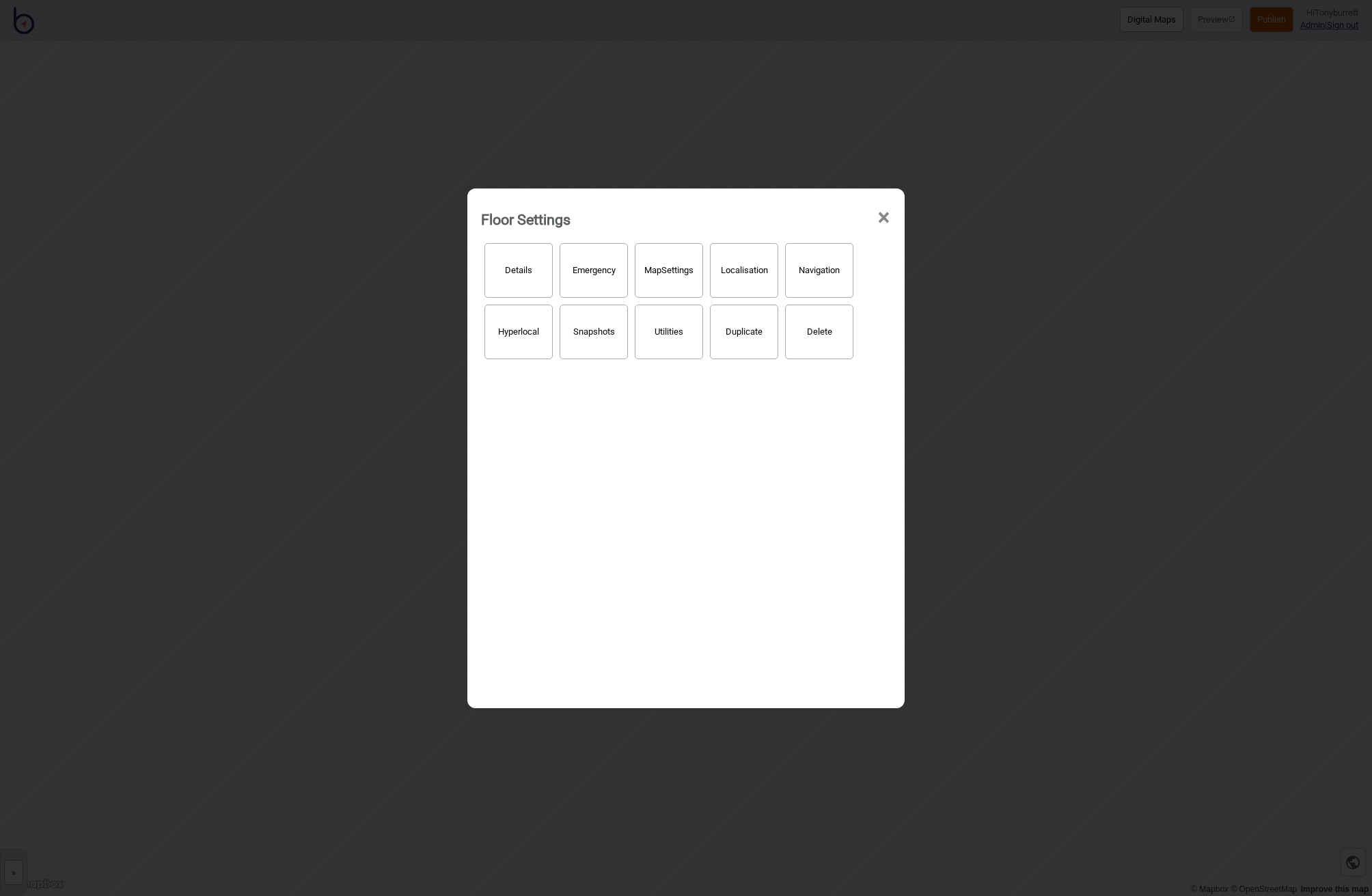
click at [887, 214] on span "×" at bounding box center [883, 217] width 14 height 45
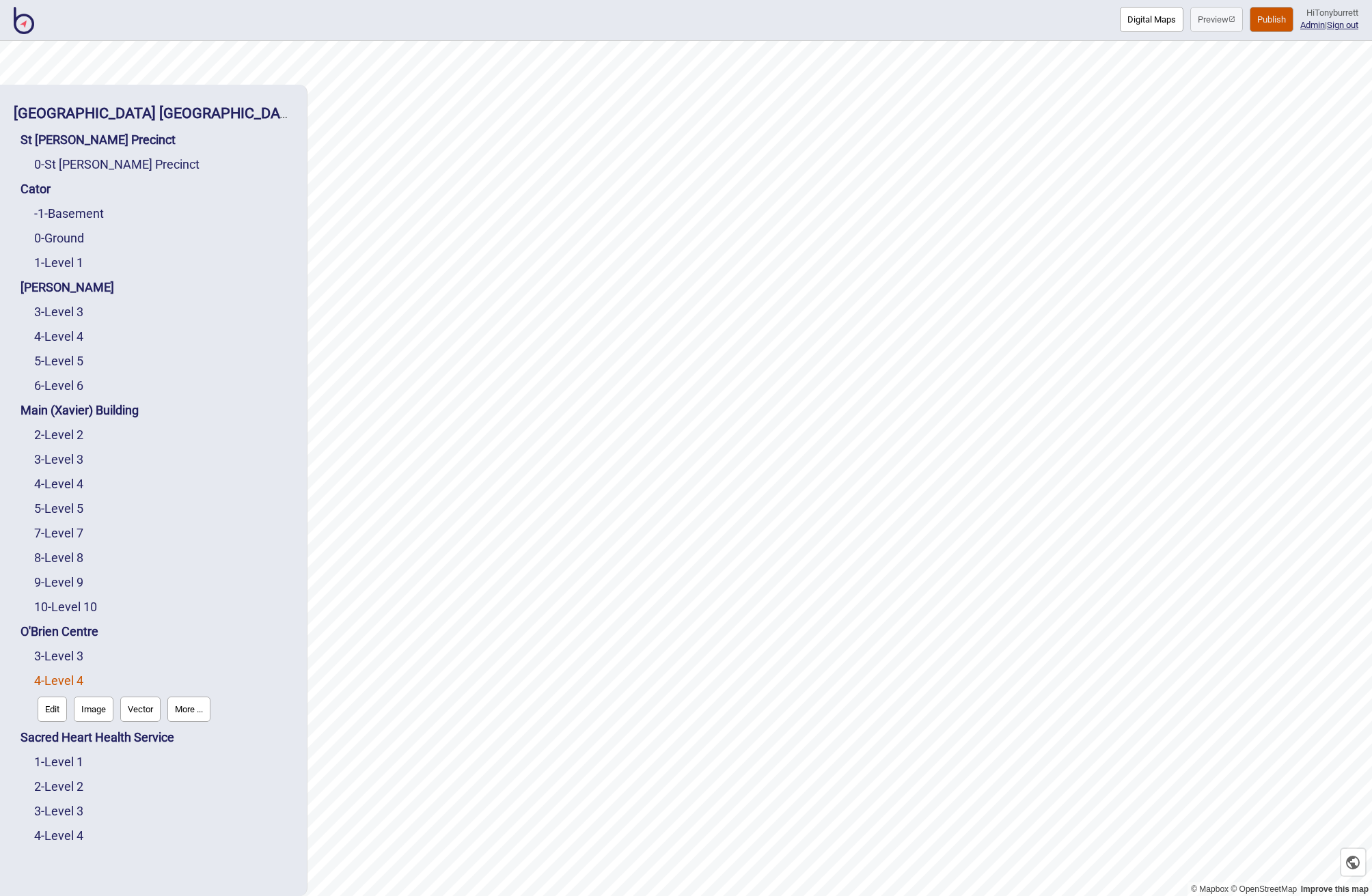
click at [185, 709] on button "More ..." at bounding box center [189, 709] width 43 height 25
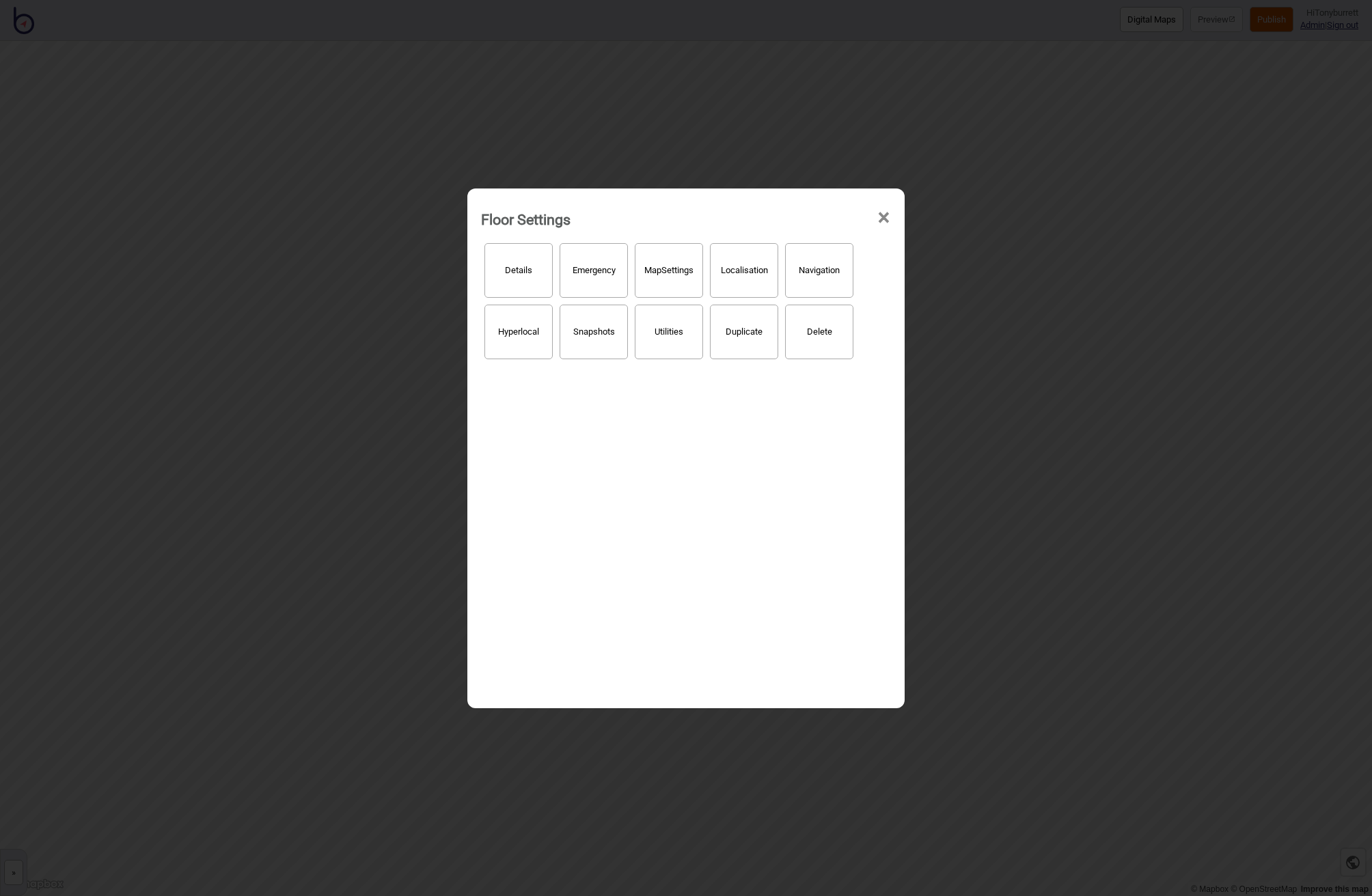
click at [498, 327] on button "Hyperlocal" at bounding box center [518, 332] width 68 height 55
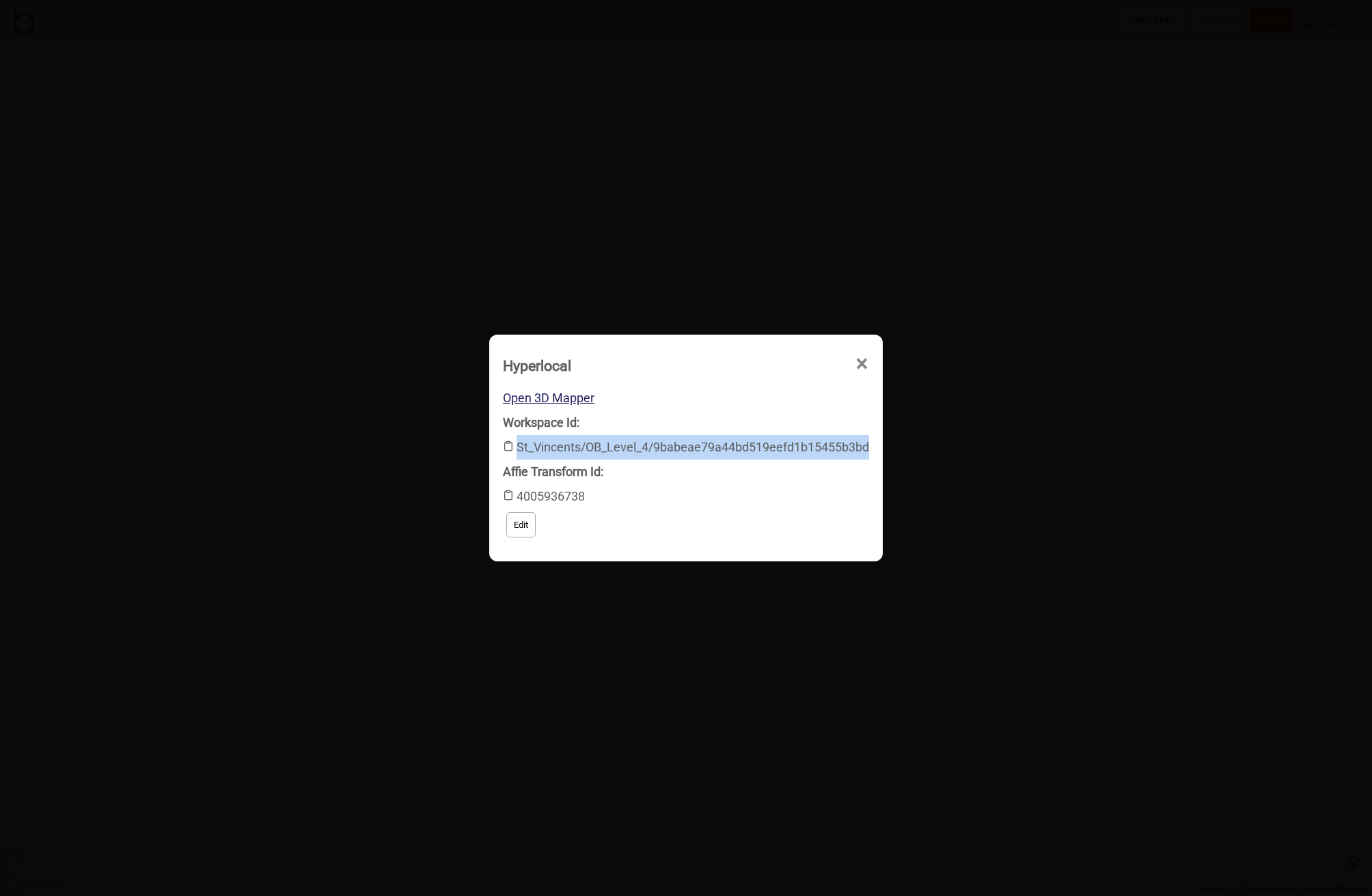
drag, startPoint x: 867, startPoint y: 447, endPoint x: 583, endPoint y: 451, distance: 284.0
click at [515, 439] on div "Workspace Id: St_Vincents/OB_Level_4/9babeae79a44bd519eefd1b15455b3bd" at bounding box center [686, 435] width 367 height 49
copy div "St_Vincents/OB_Level_4/9babeae79a44bd519eefd1b15455b3bd"
click at [544, 496] on div "Affie Transform Id: 4005936738" at bounding box center [686, 484] width 367 height 49
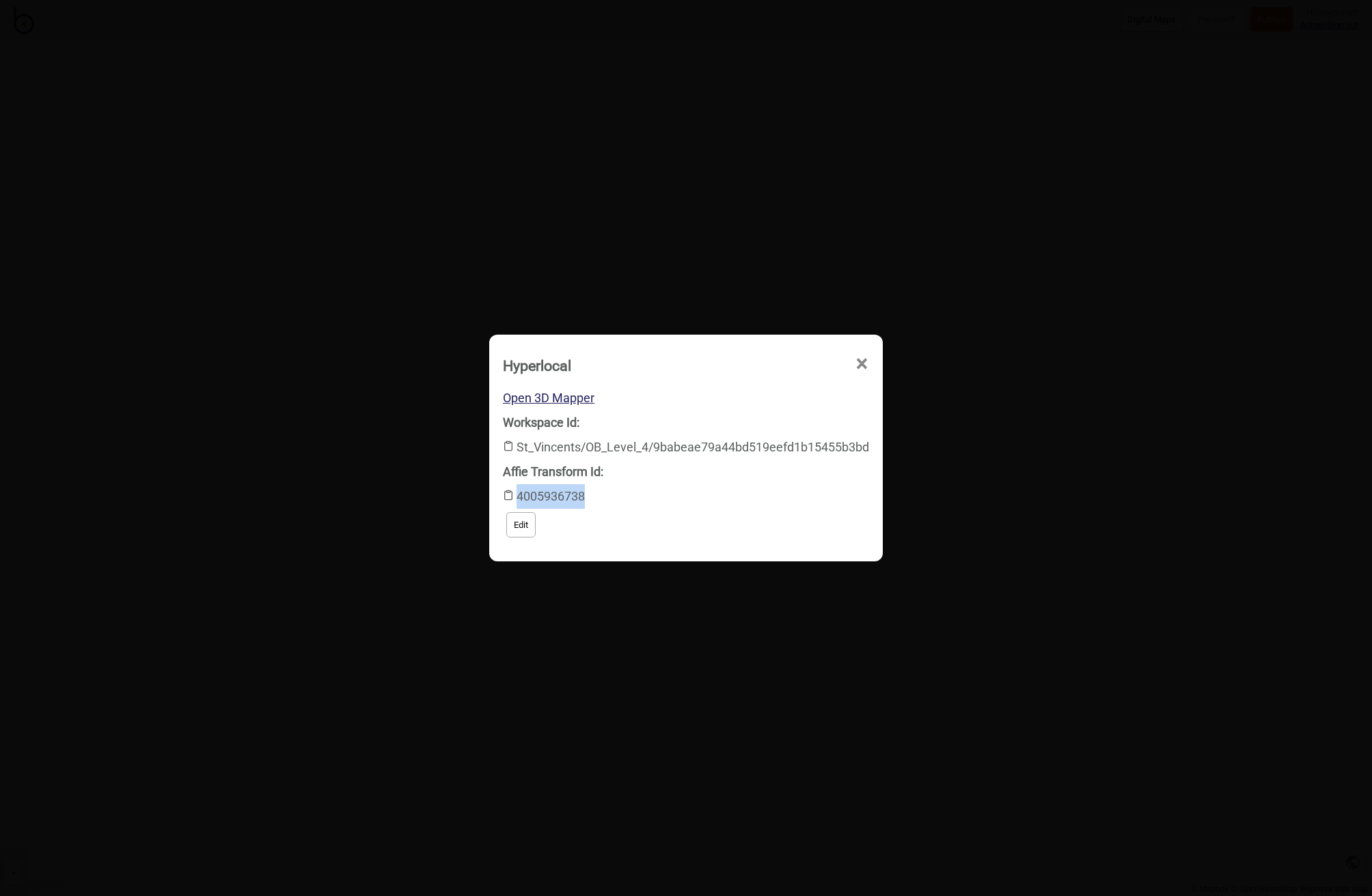
copy div "4005936738"
click at [518, 519] on button "Edit" at bounding box center [521, 524] width 30 height 25
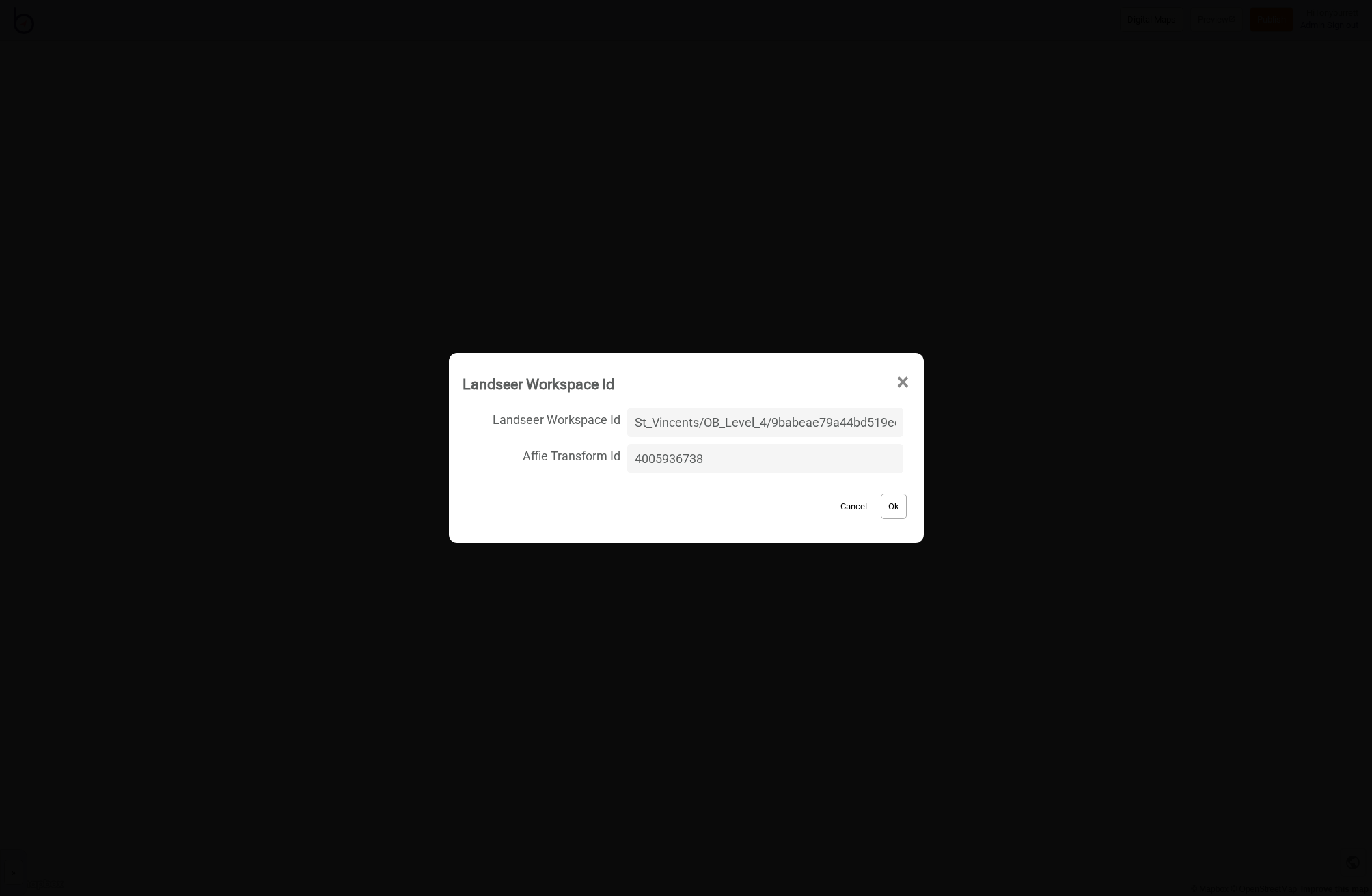
scroll to position [0, 112]
click at [688, 421] on input "St_Vincents/OB_Level_4/9babeae79a44bd519eefd1b15455b3bd" at bounding box center [764, 422] width 275 height 30
paste input "4_V2/8d93dc4790c0ec43527c054bef89fa22"
type input "St_Vincents/OB_L4_V2/8d93dc4790c0ec43527c054bef89fa22"
drag, startPoint x: 687, startPoint y: 455, endPoint x: 604, endPoint y: 452, distance: 83.1
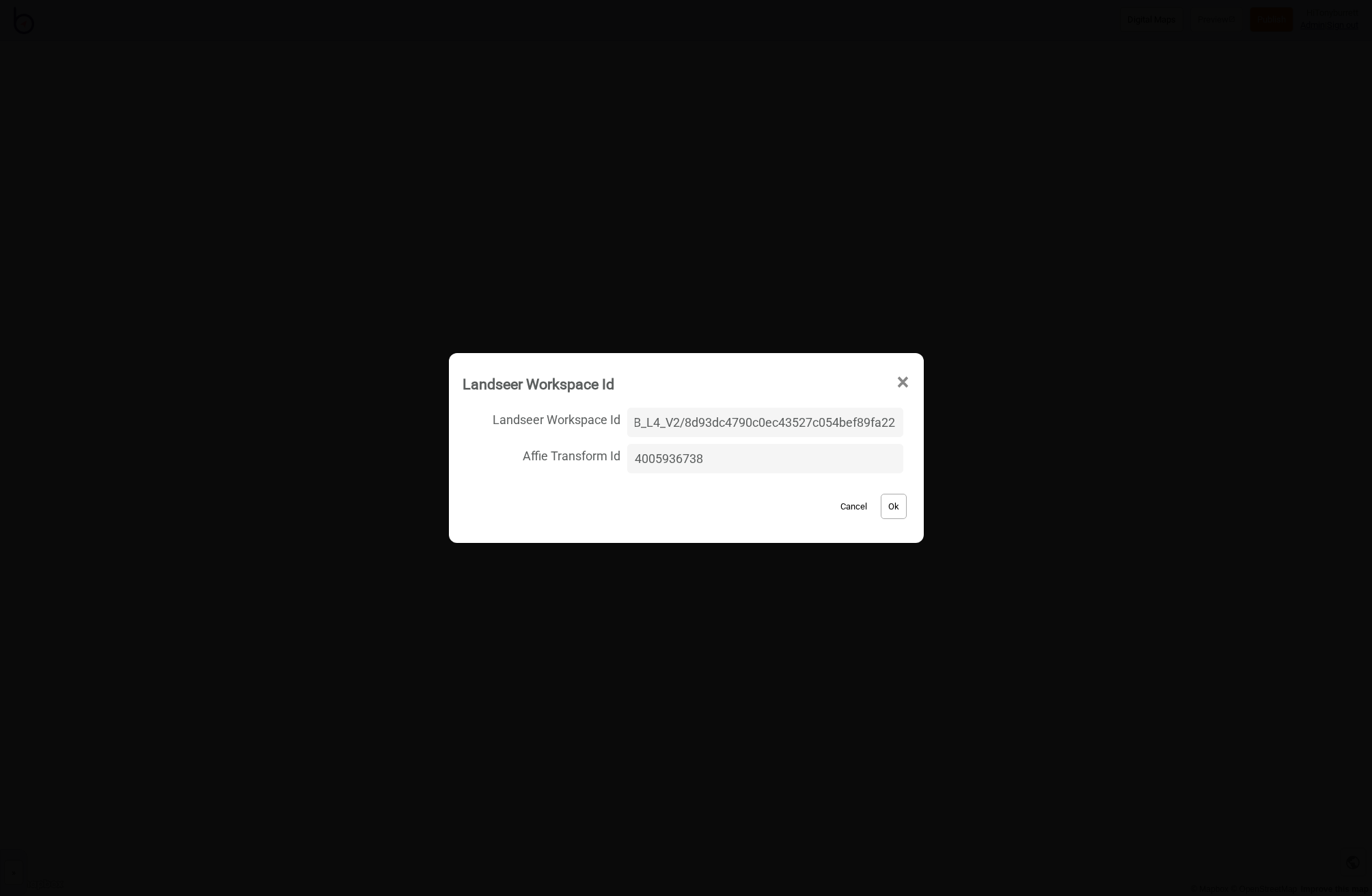
click at [604, 452] on label "Affie Transform Id 4005936738" at bounding box center [686, 459] width 448 height 36
click at [627, 452] on input "4005936738" at bounding box center [764, 458] width 275 height 30
click at [885, 511] on button "Ok" at bounding box center [893, 506] width 26 height 25
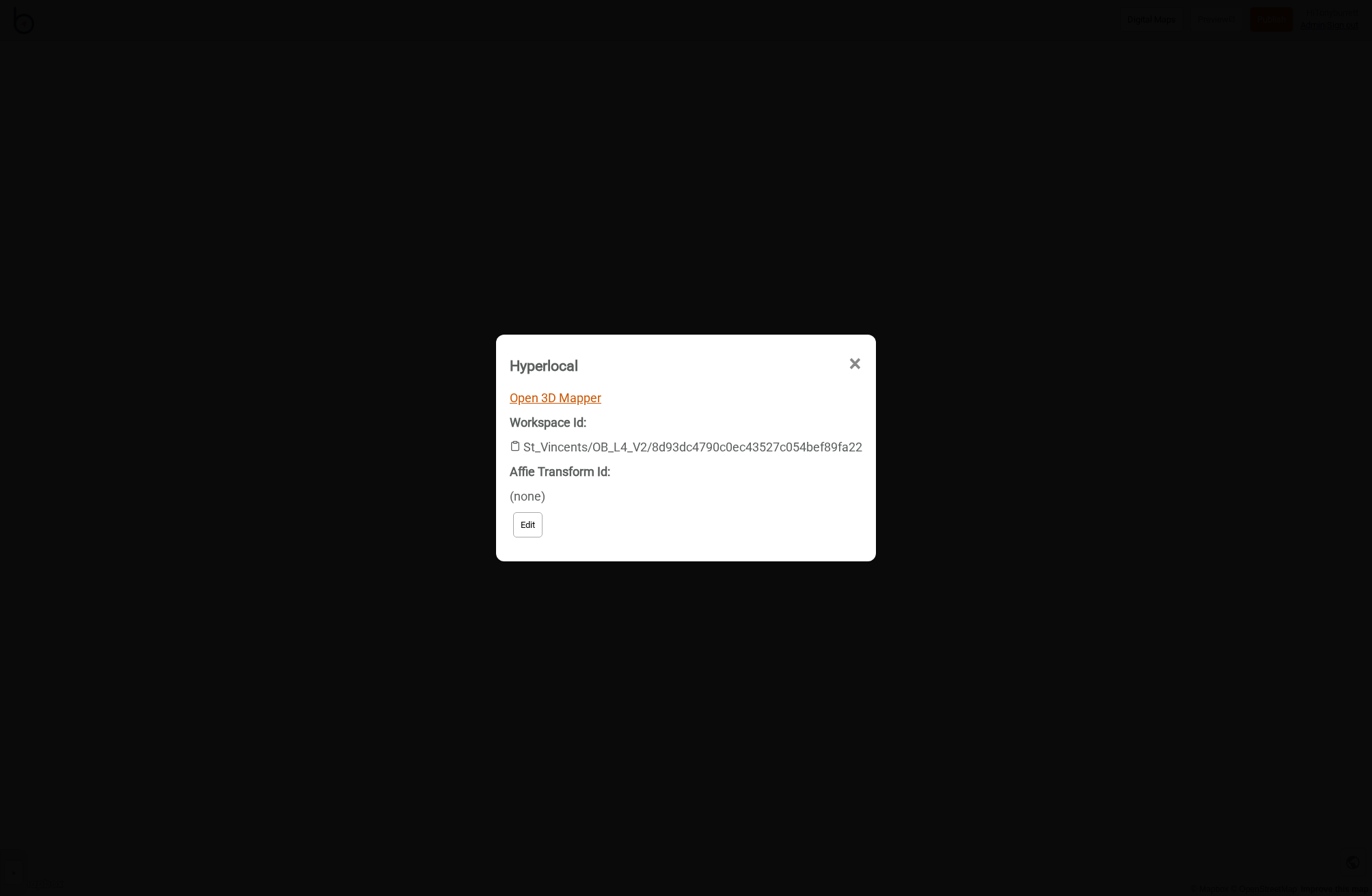
click at [547, 393] on link "Open 3D Mapper" at bounding box center [555, 398] width 92 height 14
click at [857, 360] on span "×" at bounding box center [854, 363] width 14 height 45
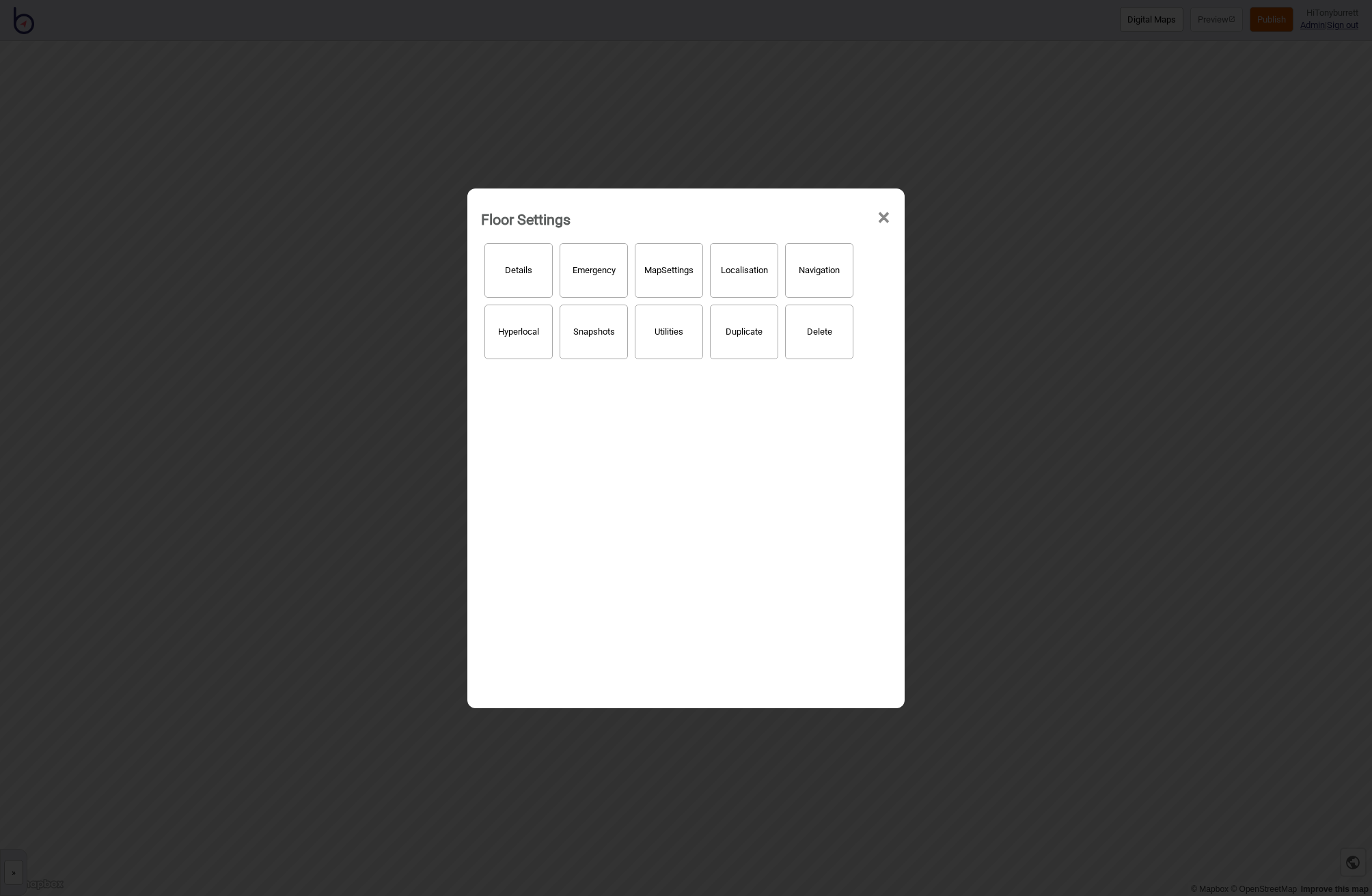
click at [881, 215] on span "×" at bounding box center [883, 217] width 14 height 45
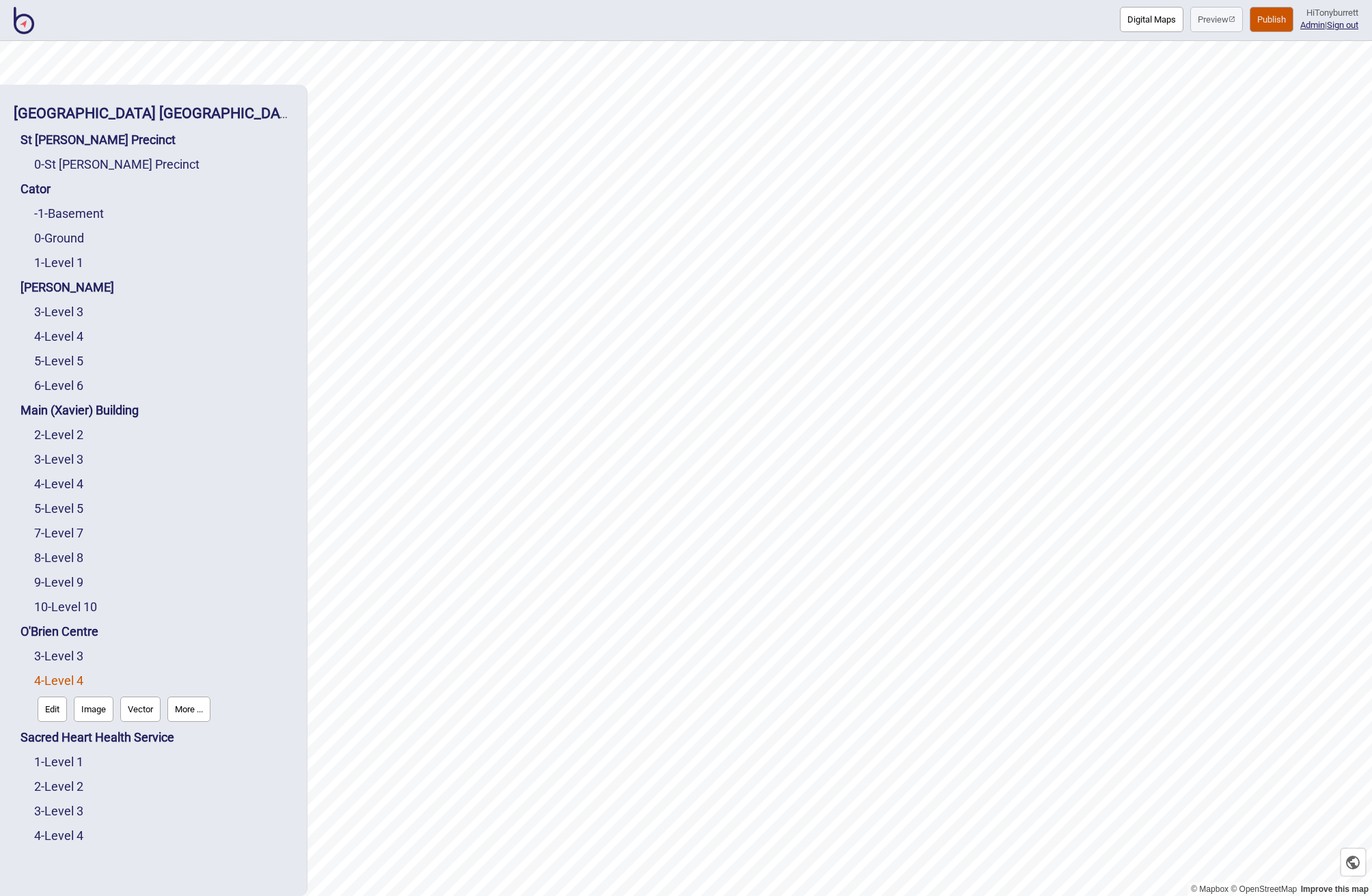
click at [59, 701] on button "Edit" at bounding box center [52, 709] width 30 height 25
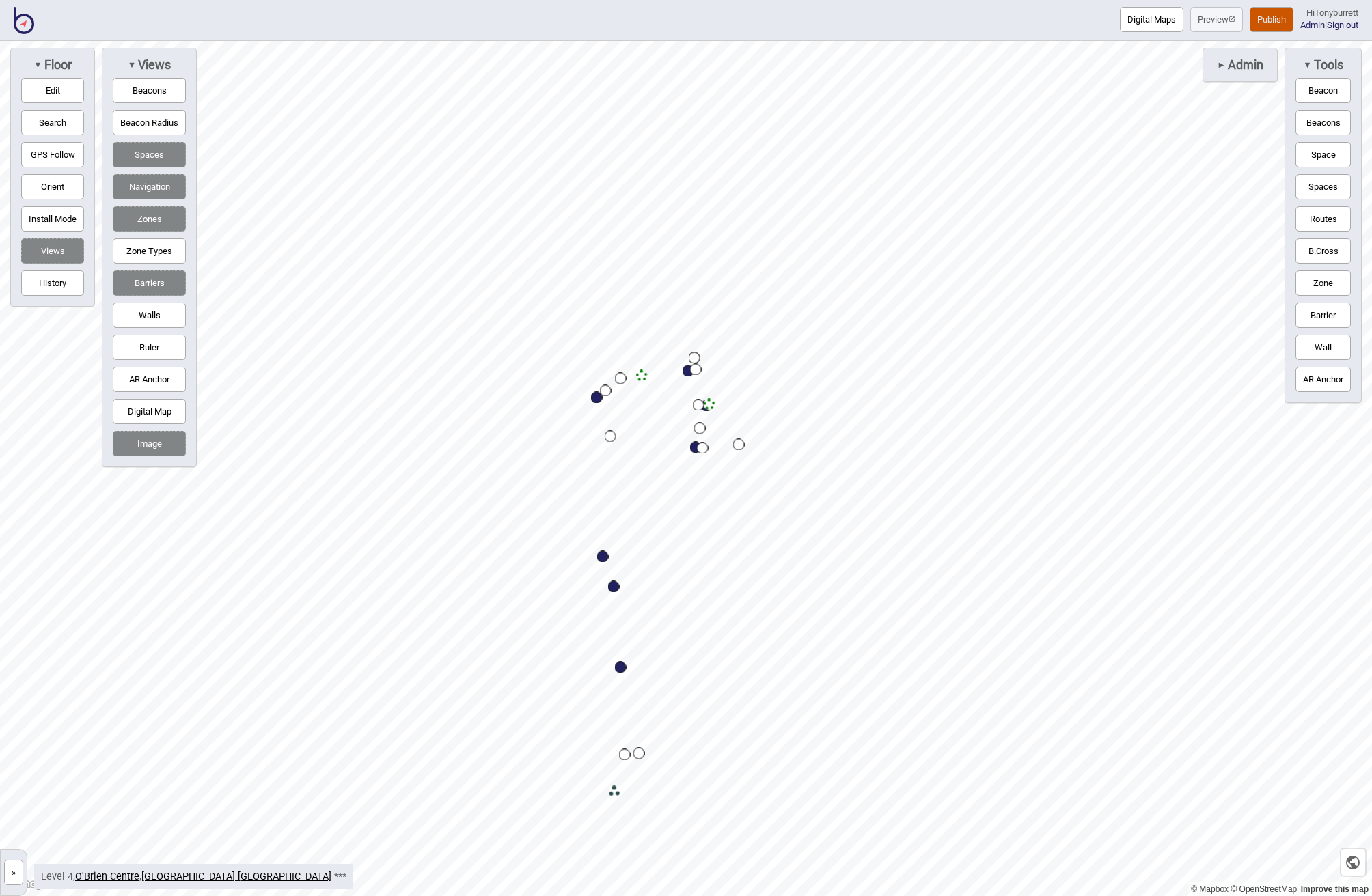
drag, startPoint x: 159, startPoint y: 147, endPoint x: 157, endPoint y: 162, distance: 15.1
click at [160, 149] on button "Spaces" at bounding box center [149, 154] width 73 height 25
click at [157, 190] on button "Navigation" at bounding box center [149, 187] width 73 height 25
click at [161, 219] on button "Zones" at bounding box center [149, 218] width 73 height 25
click at [156, 285] on button "Barriers" at bounding box center [149, 283] width 73 height 25
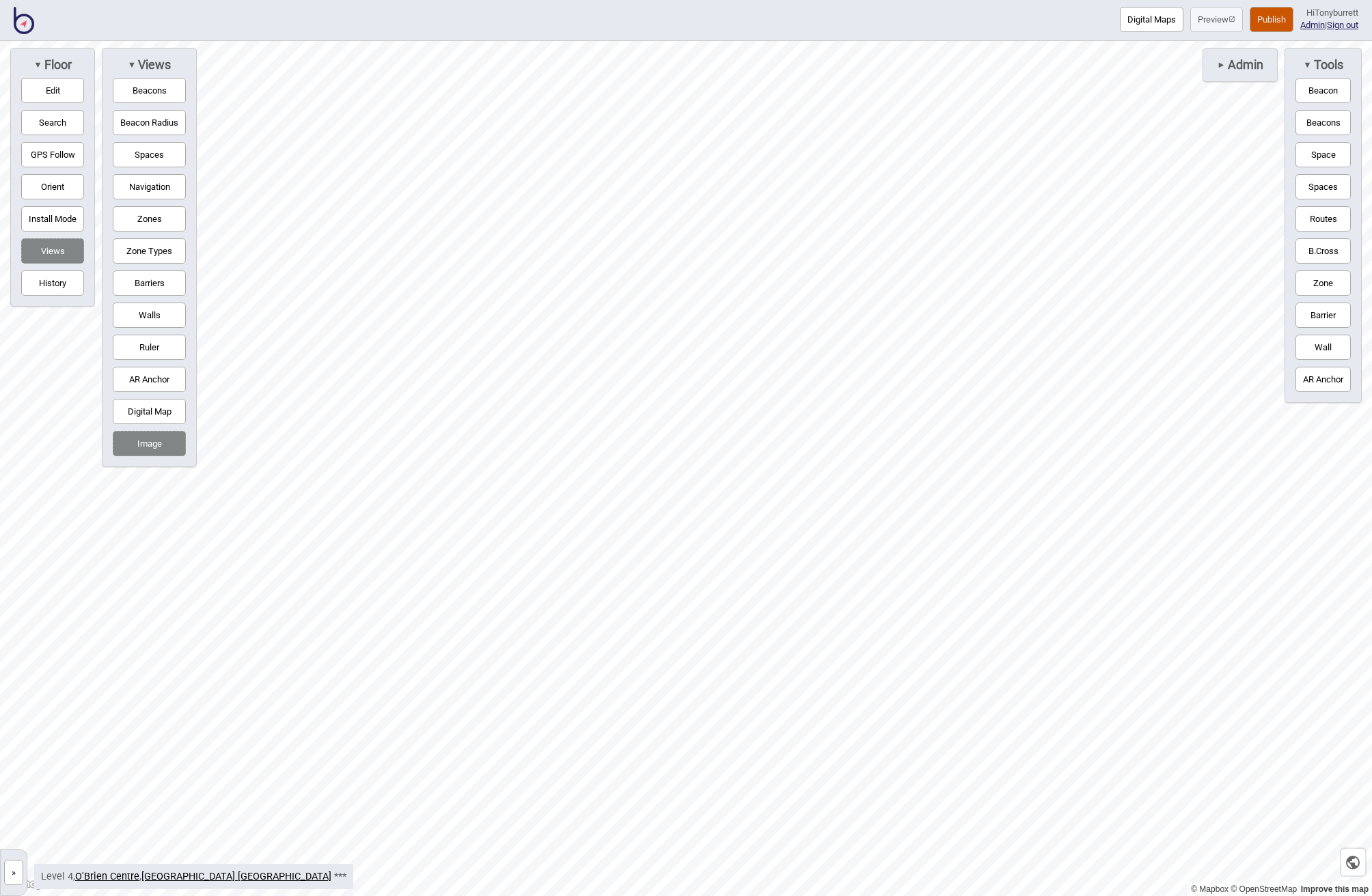
click at [163, 273] on button "Barriers" at bounding box center [149, 283] width 73 height 25
click at [921, 19] on button "Publish" at bounding box center [1272, 19] width 44 height 25
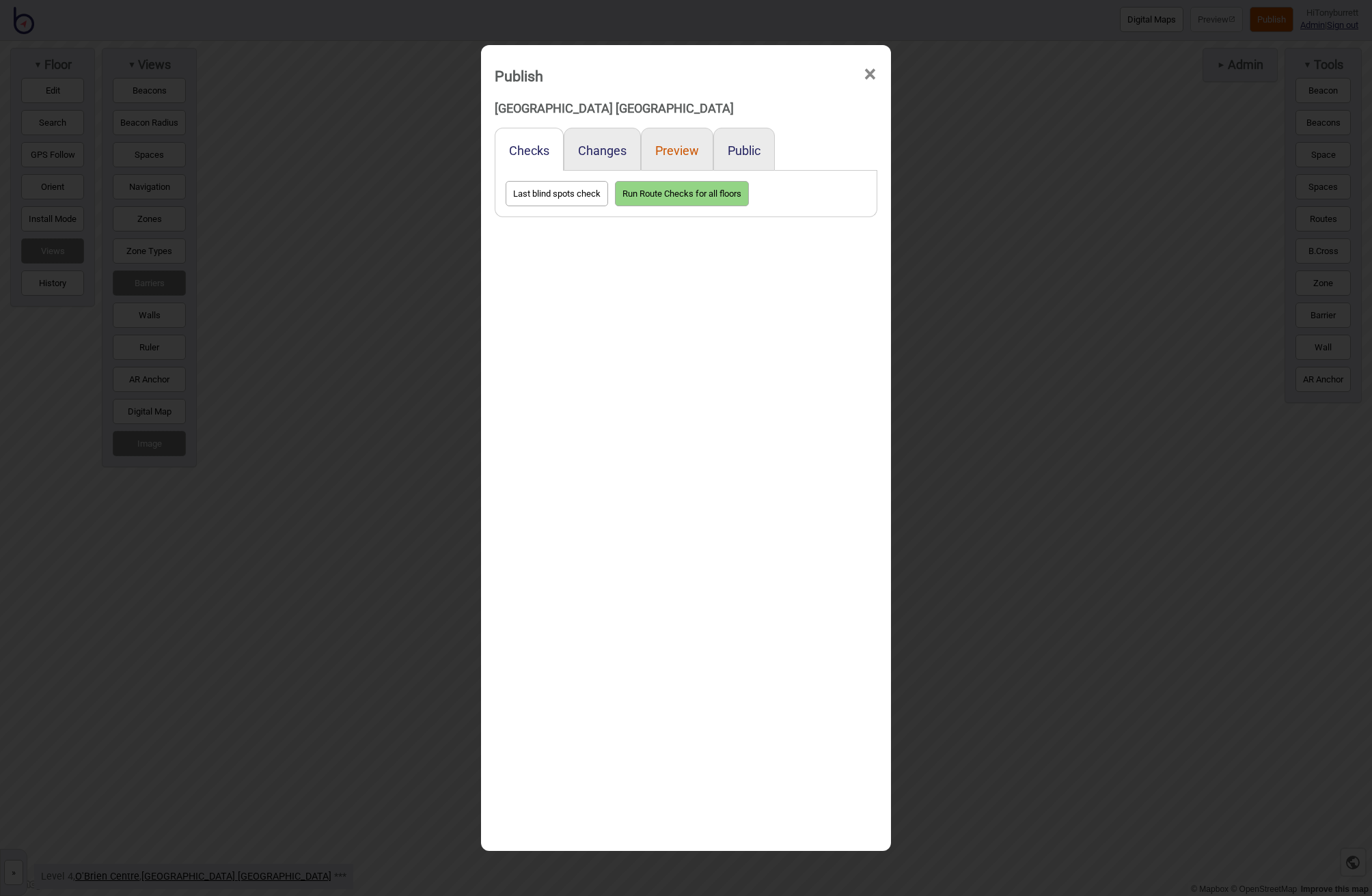
click at [675, 144] on button "Preview" at bounding box center [677, 150] width 44 height 14
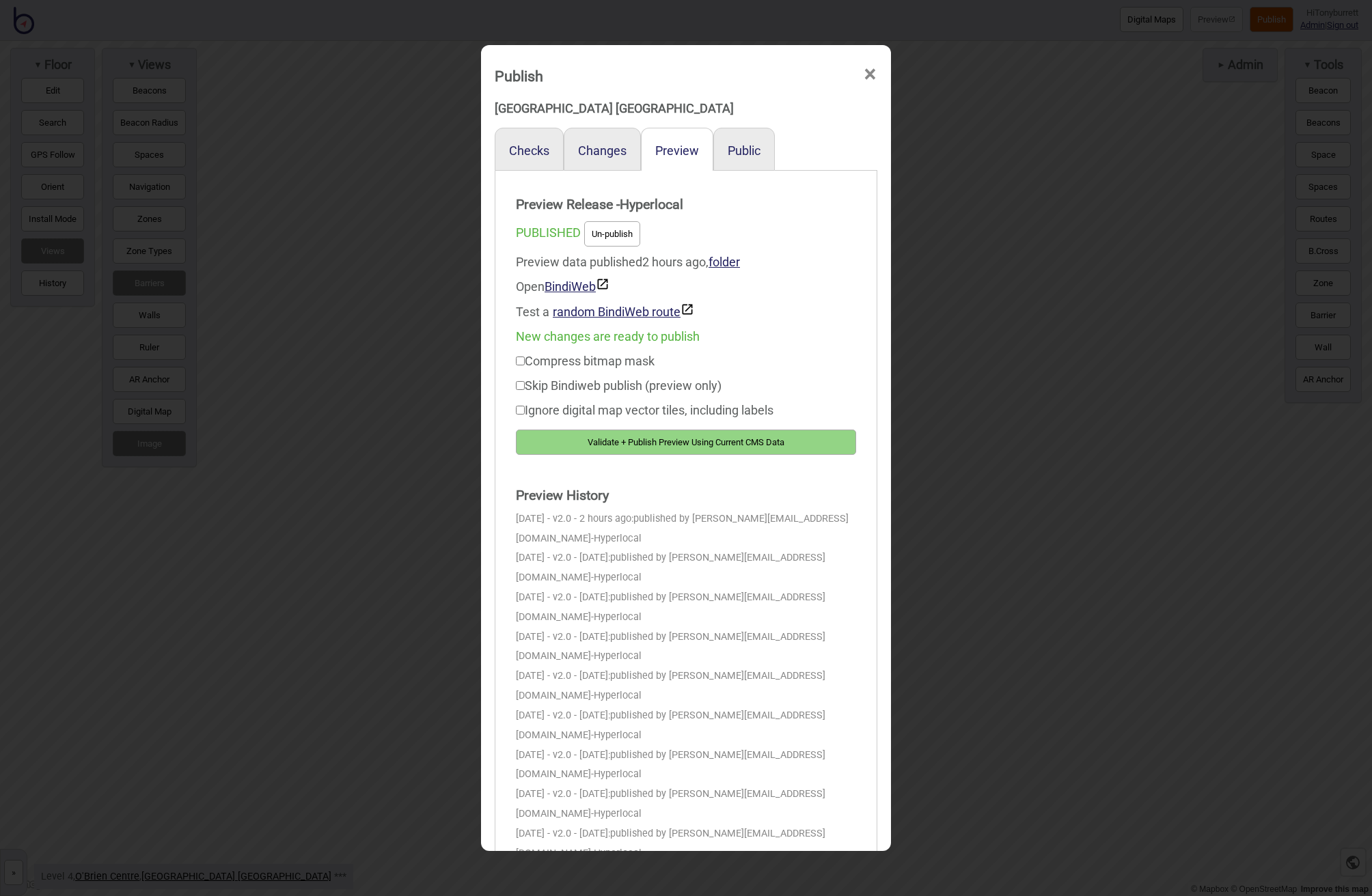
drag, startPoint x: 640, startPoint y: 436, endPoint x: 801, endPoint y: 448, distance: 161.4
click at [640, 436] on button "Validate + Publish Preview Using Current CMS Data" at bounding box center [686, 442] width 340 height 25
